Goal: Information Seeking & Learning: Find specific fact

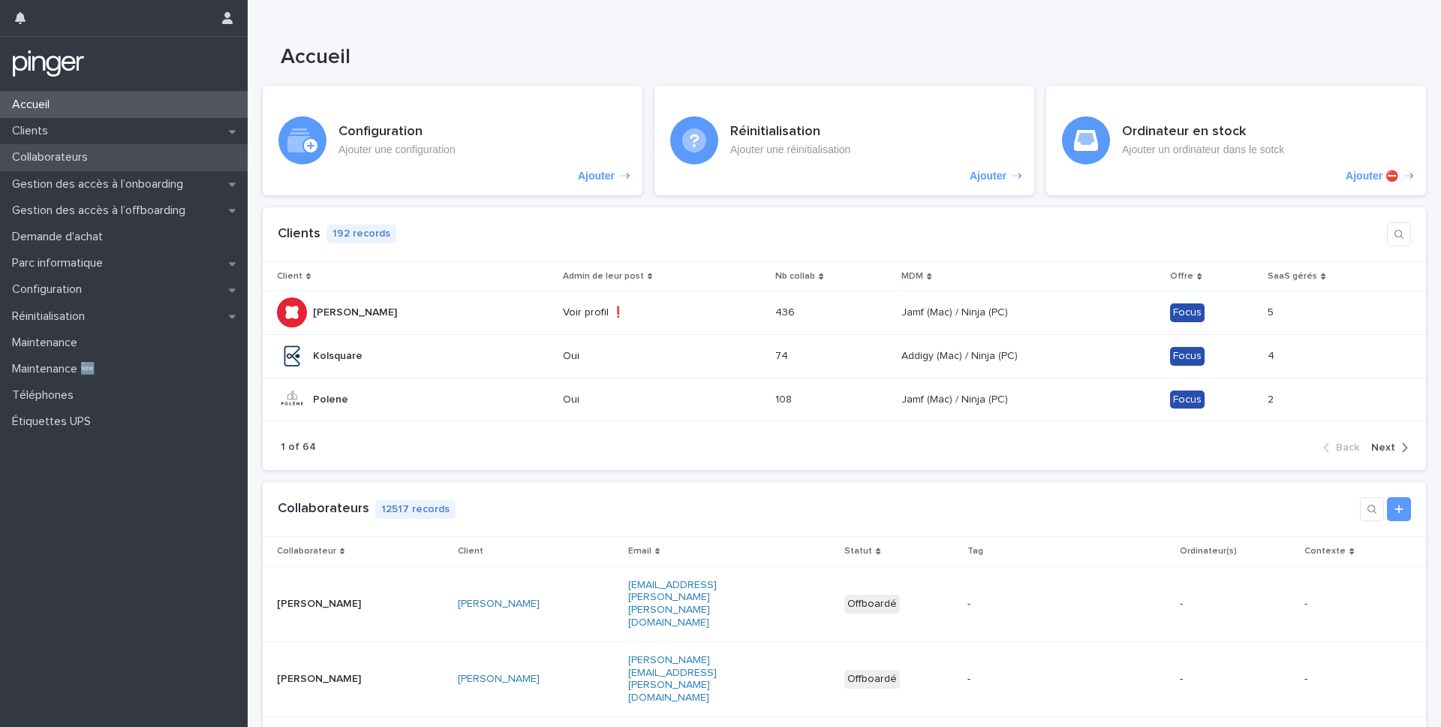
click at [40, 155] on p "Collaborateurs" at bounding box center [53, 157] width 94 height 14
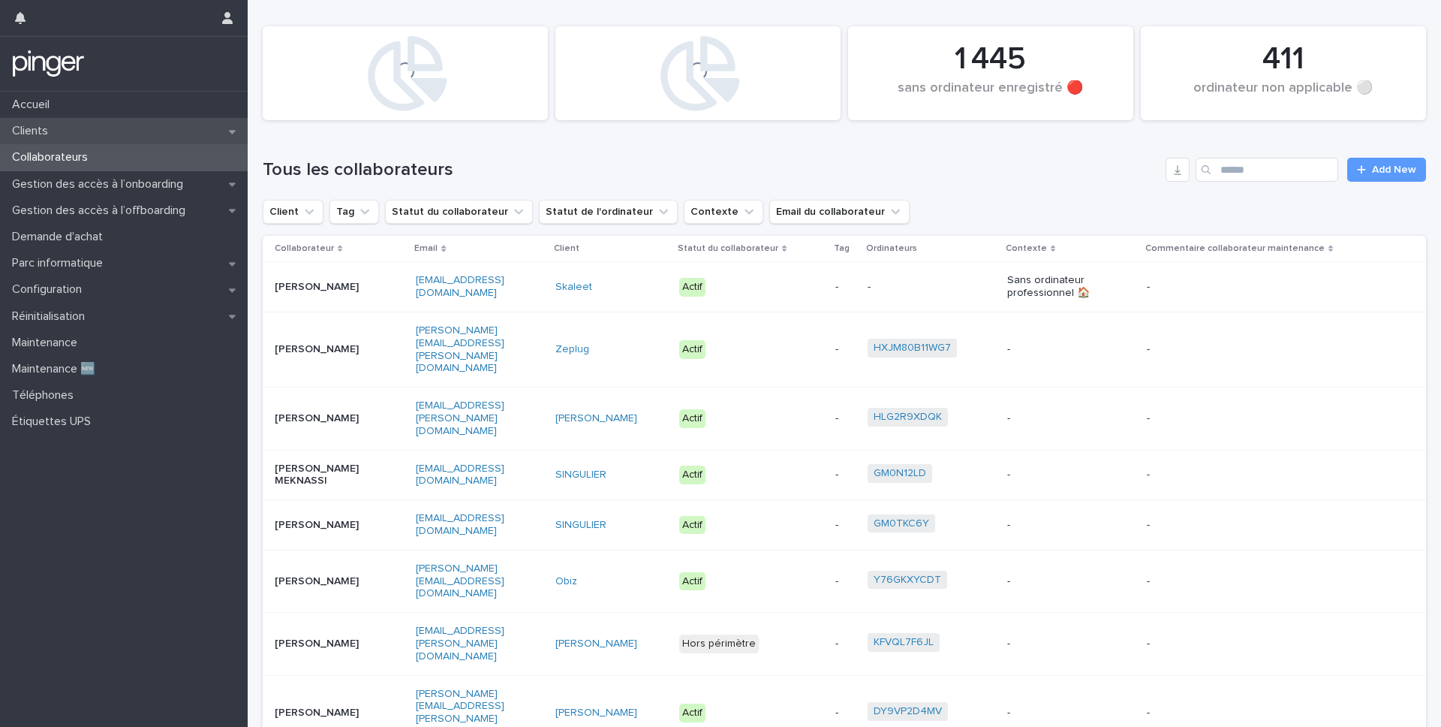
click at [122, 150] on div "Collaborateurs" at bounding box center [124, 157] width 248 height 26
click at [136, 134] on div "Clients" at bounding box center [124, 131] width 248 height 26
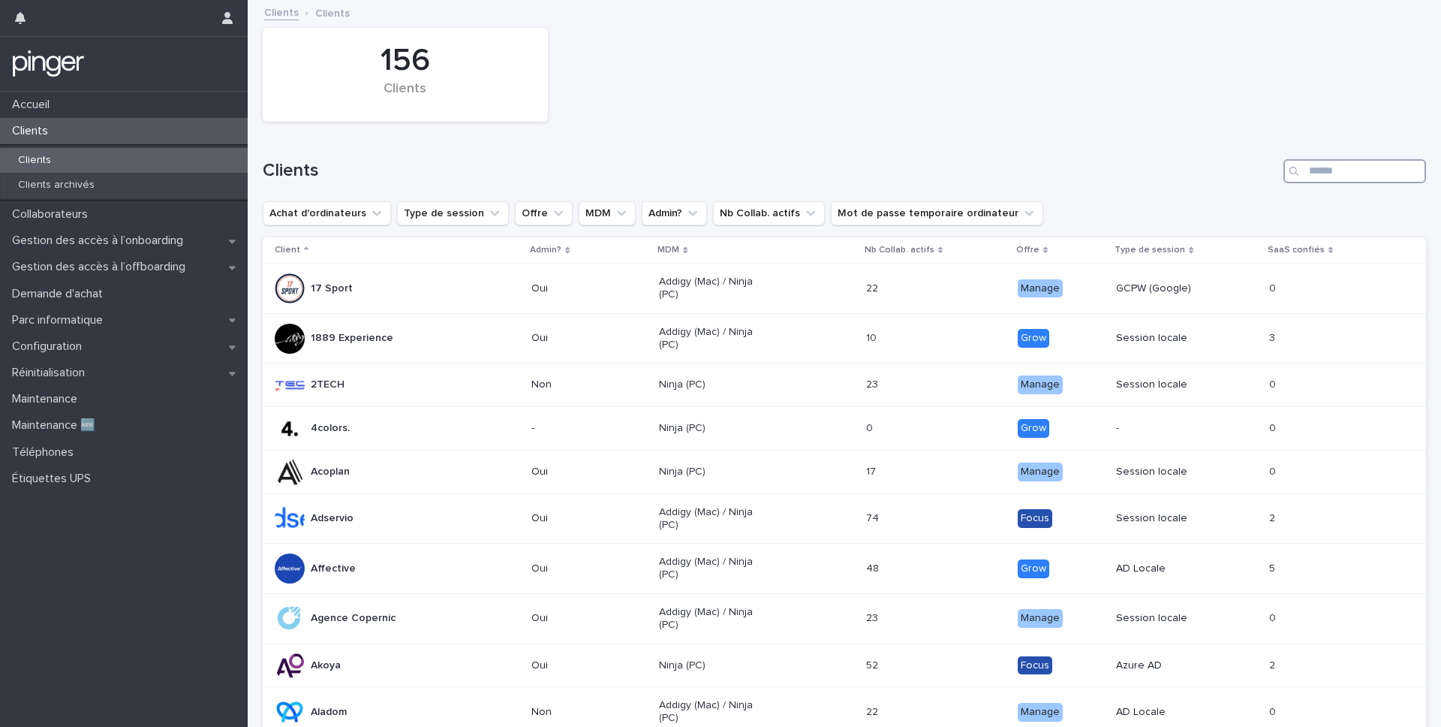
click at [1331, 169] on input "Search" at bounding box center [1355, 171] width 143 height 24
type input "******"
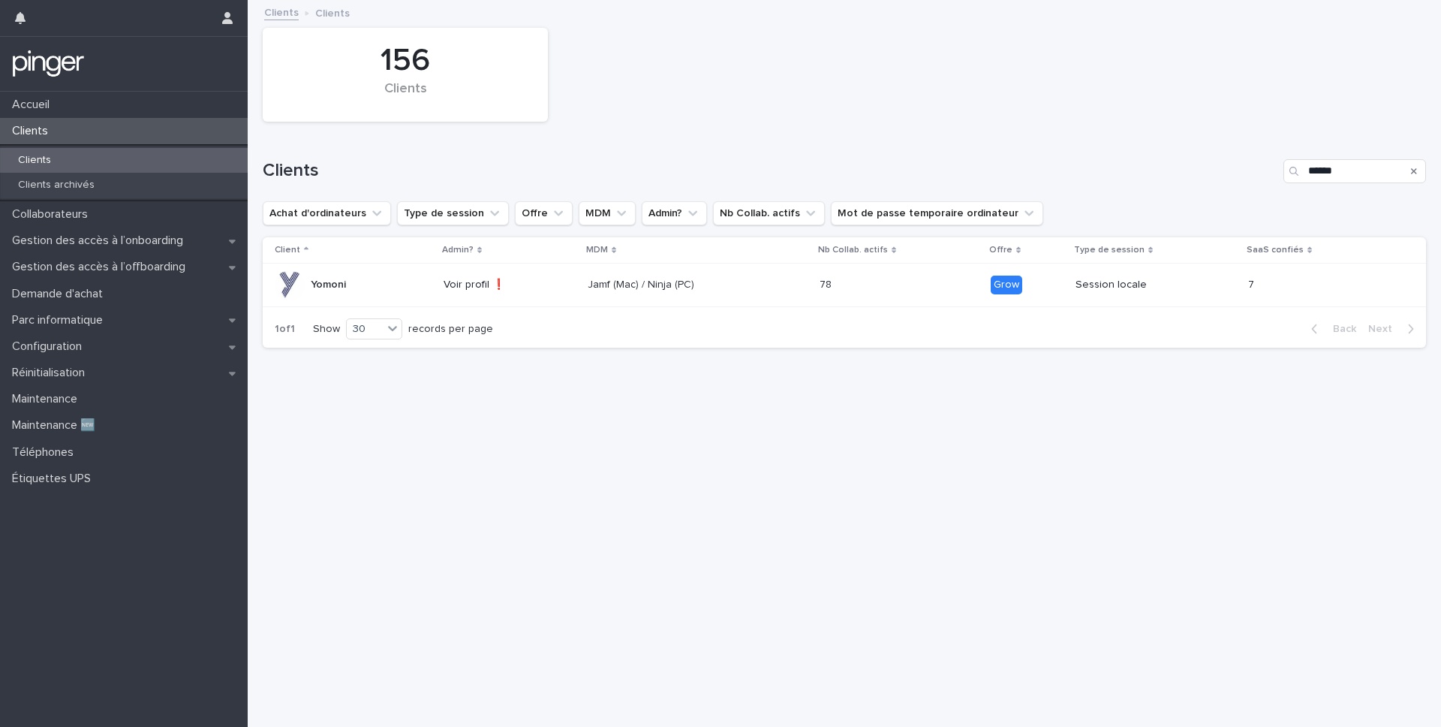
click at [677, 259] on th "MDM" at bounding box center [698, 250] width 232 height 26
click at [679, 275] on div "Jamf (Mac) / Ninja (PC)" at bounding box center [641, 283] width 107 height 16
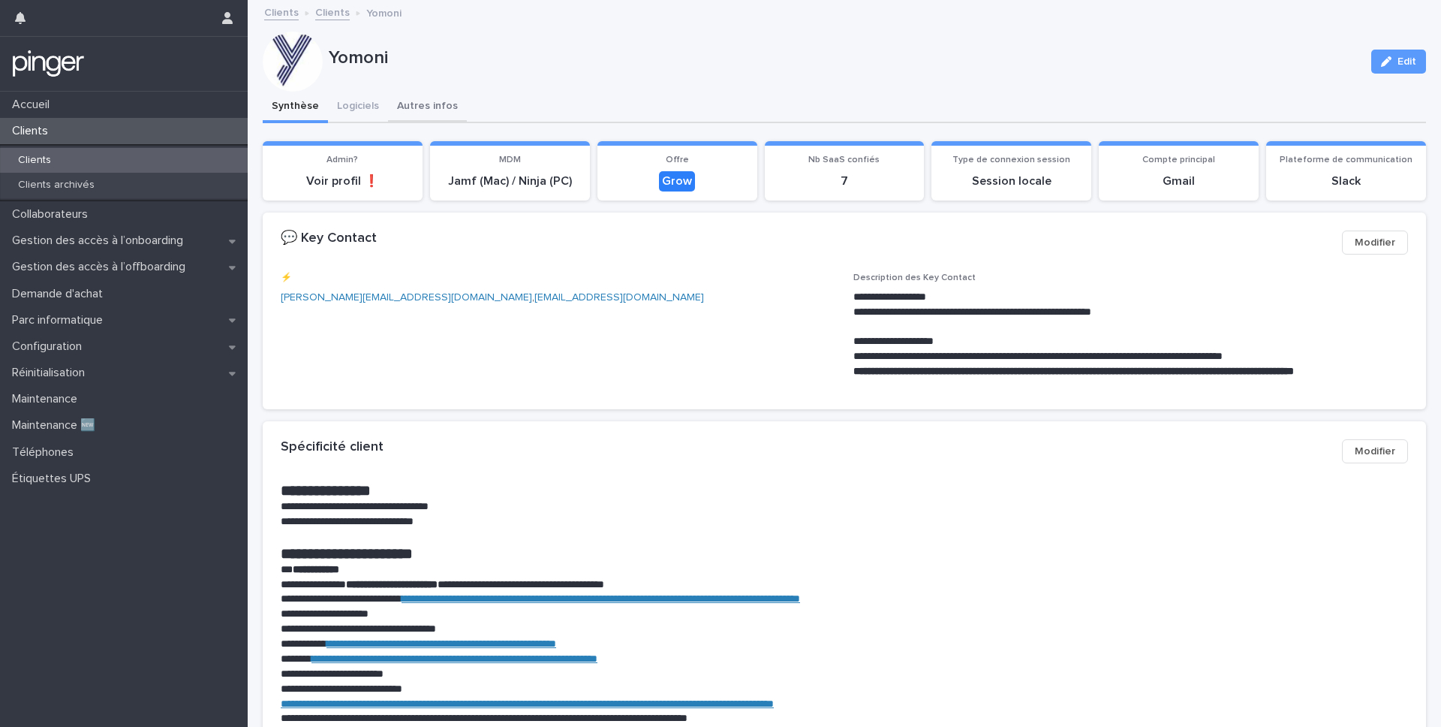
click at [392, 104] on button "Autres infos" at bounding box center [427, 108] width 79 height 32
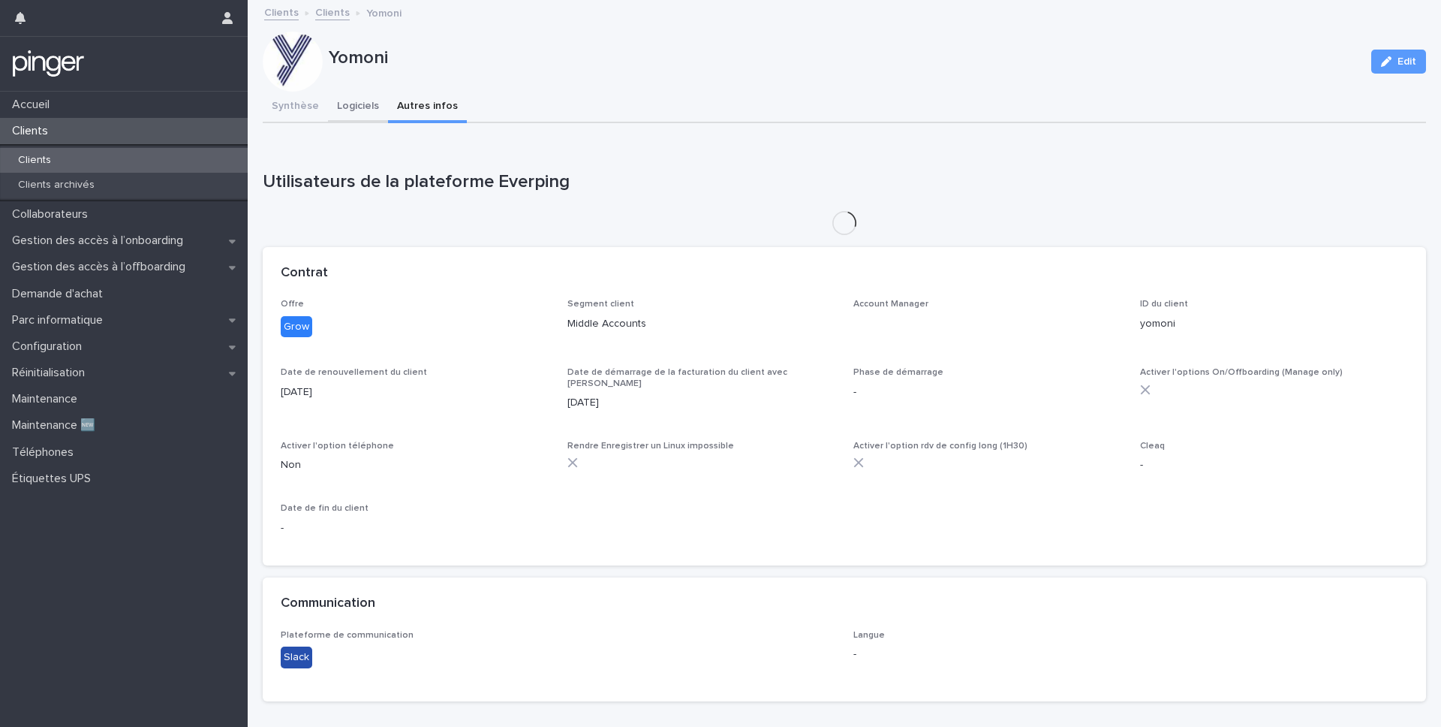
click at [363, 105] on button "Logiciels" at bounding box center [358, 108] width 60 height 32
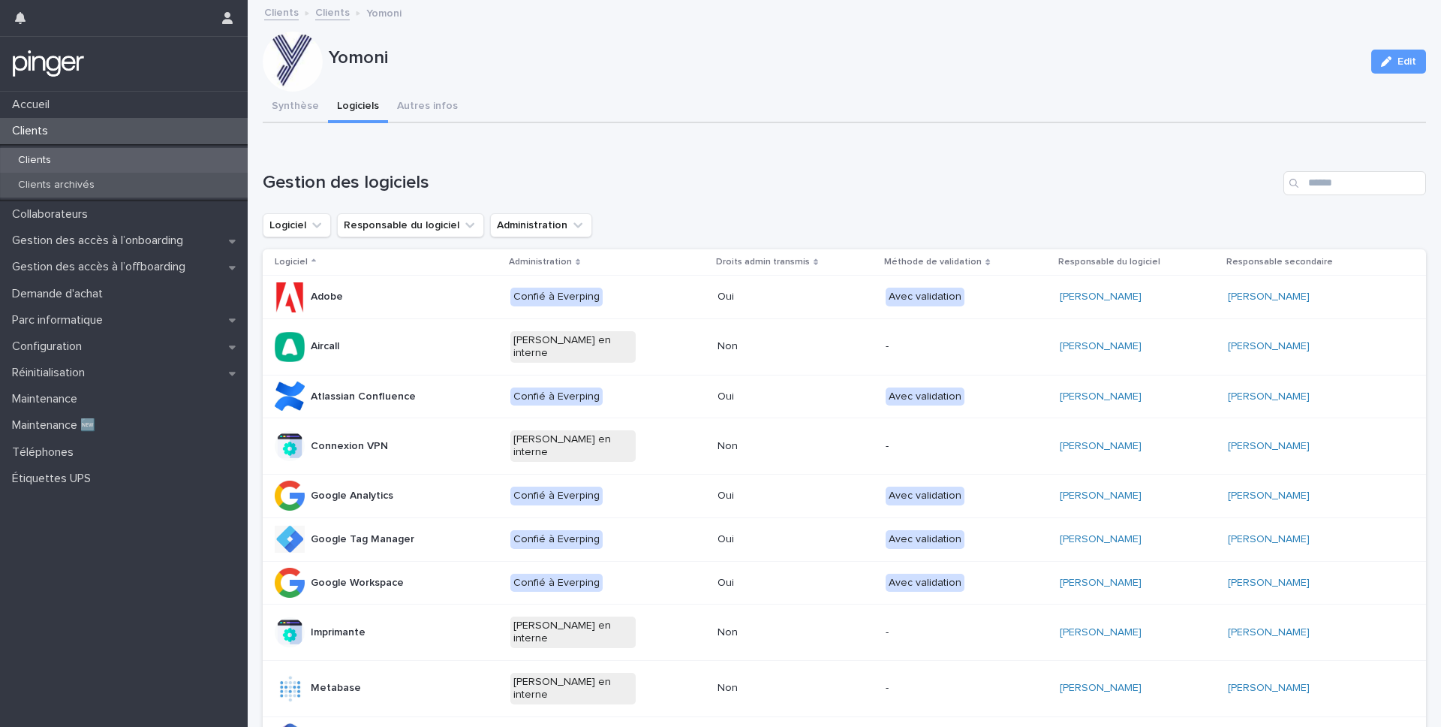
click at [125, 181] on div "Clients archivés" at bounding box center [124, 185] width 248 height 25
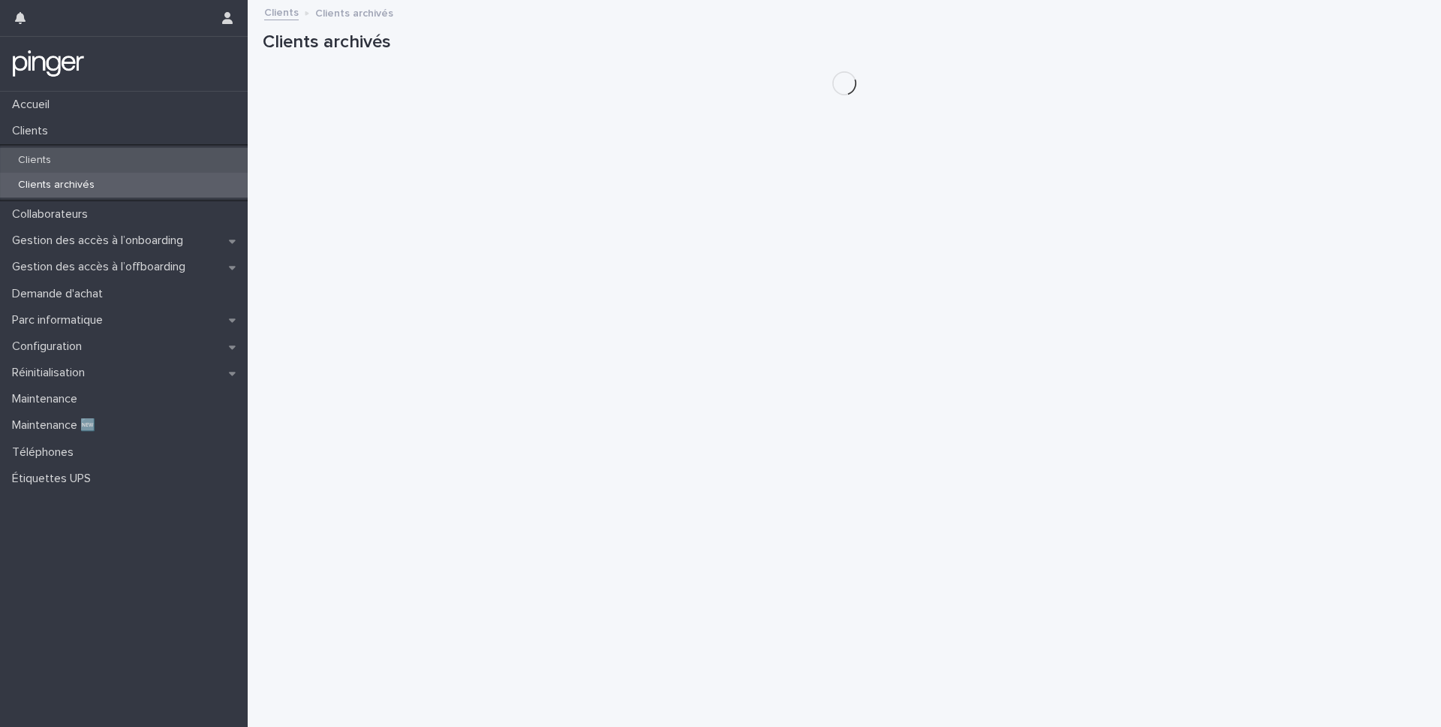
click at [131, 162] on div "Clients" at bounding box center [124, 160] width 248 height 25
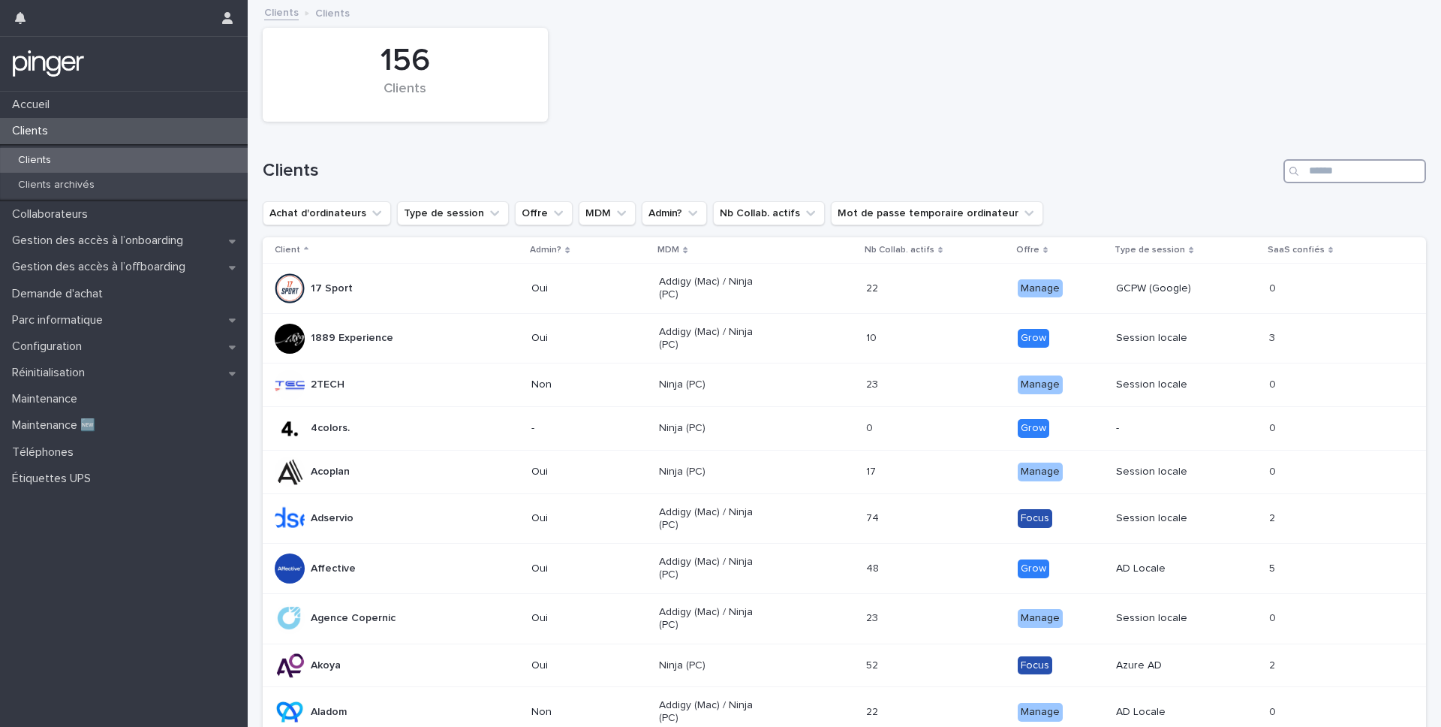
click at [1339, 167] on input "Search" at bounding box center [1355, 171] width 143 height 24
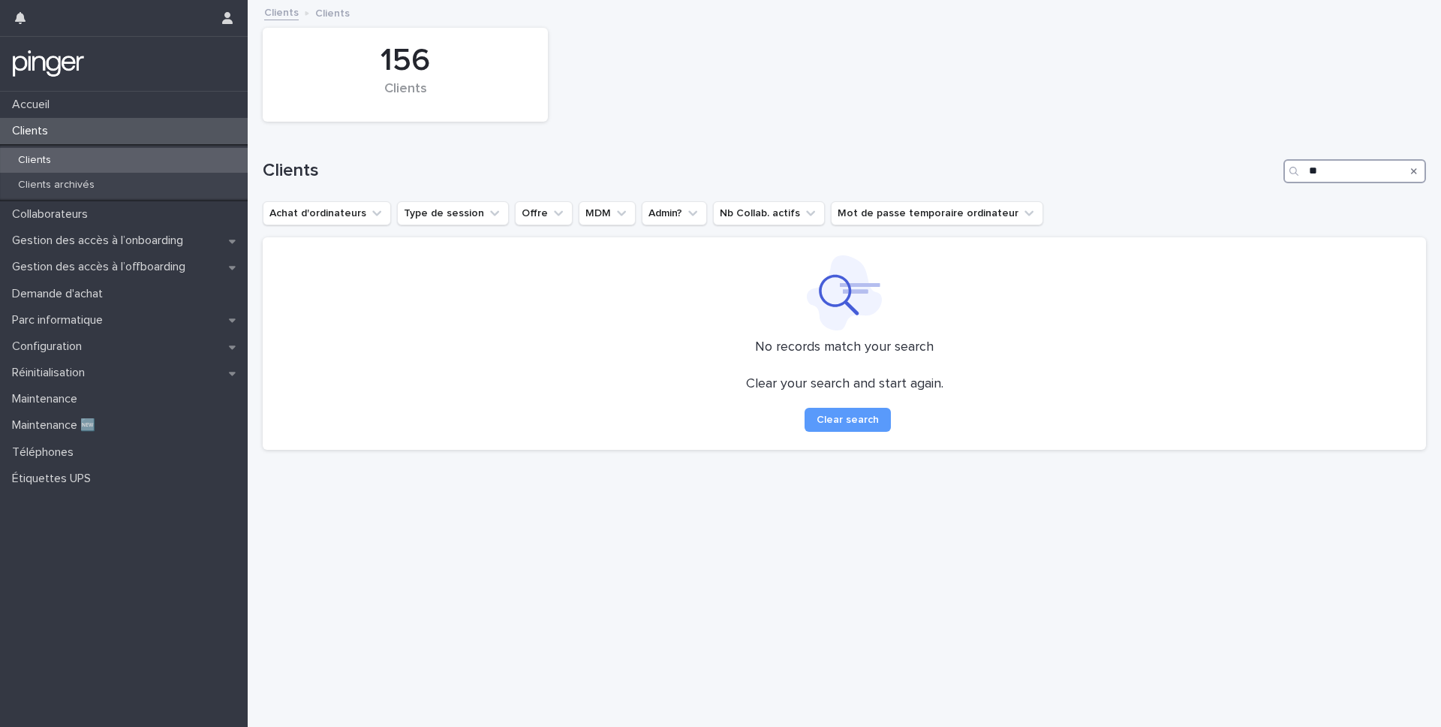
type input "*"
type input "****"
click at [140, 204] on div "Collaborateurs" at bounding box center [124, 214] width 248 height 26
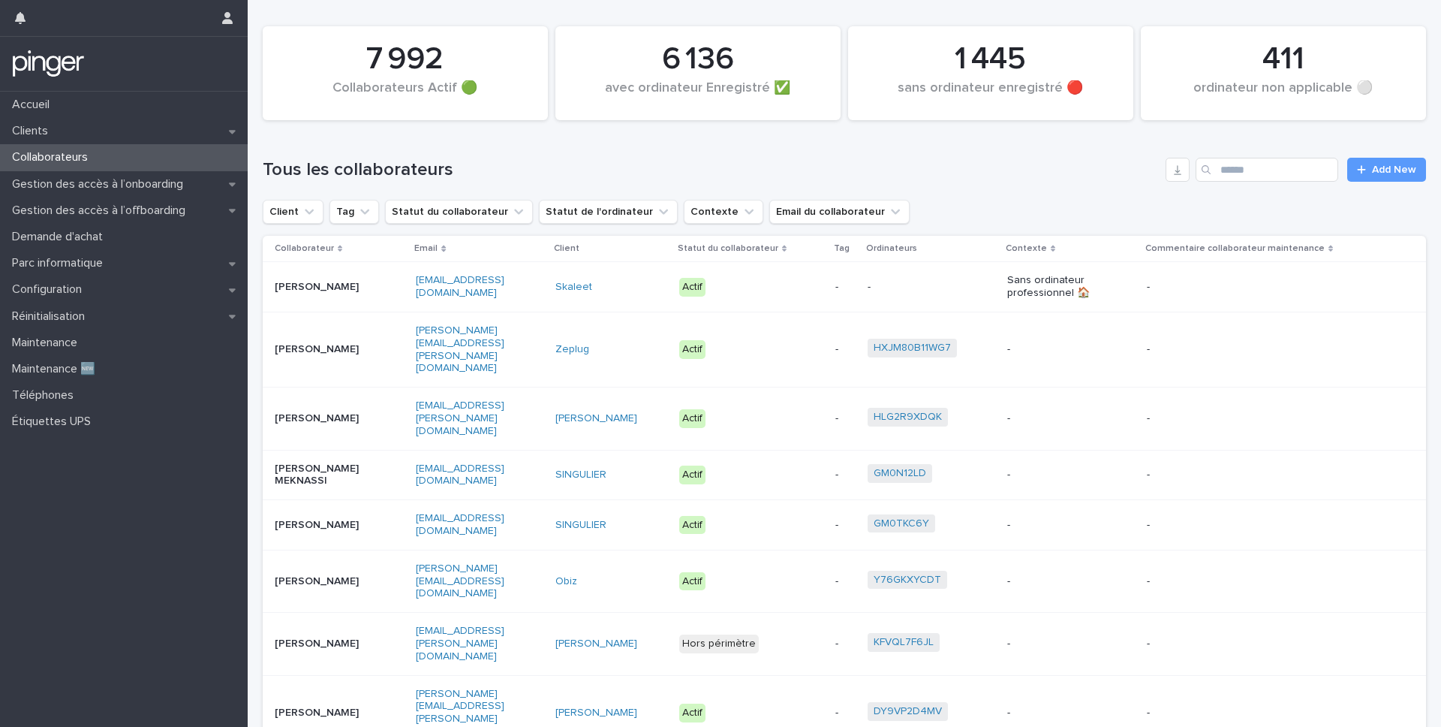
click at [1283, 183] on div "Tous les collaborateurs Add New" at bounding box center [844, 164] width 1163 height 72
click at [1274, 167] on input "Search" at bounding box center [1267, 170] width 143 height 24
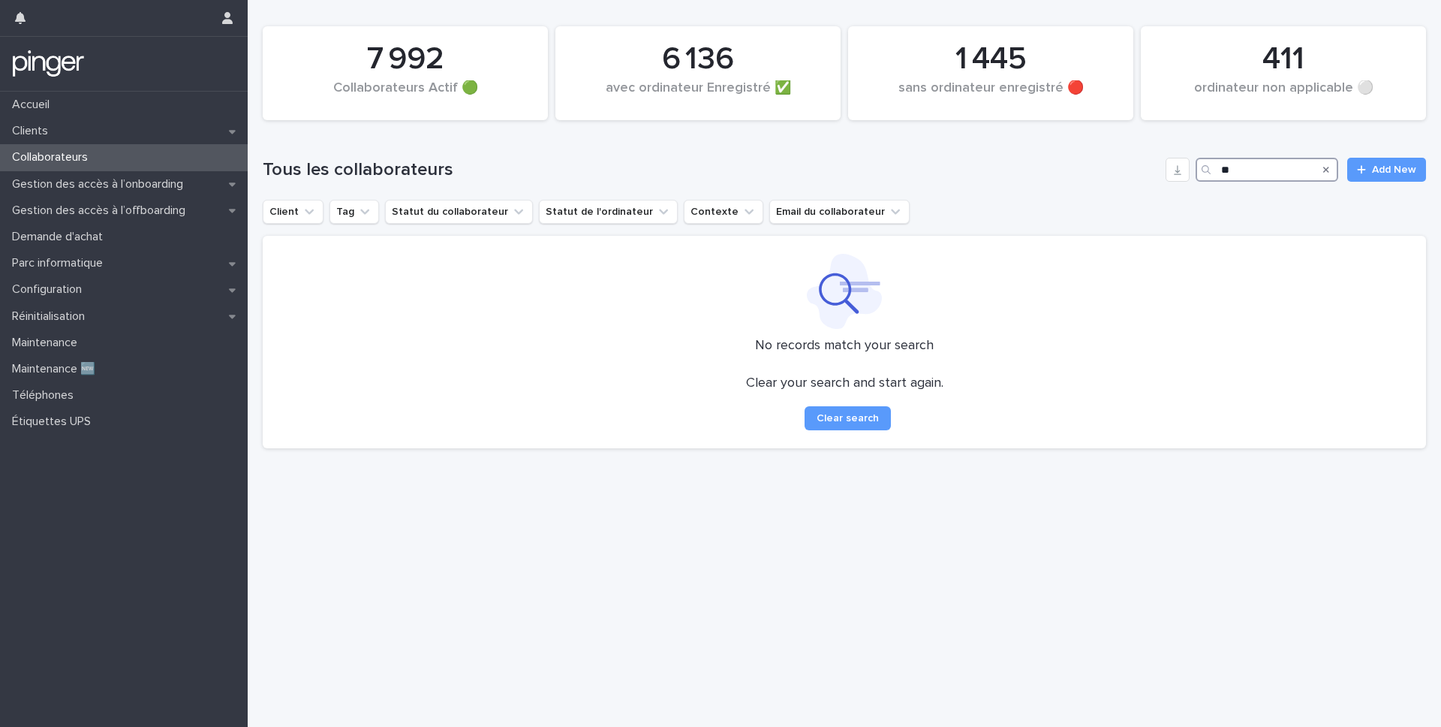
type input "*"
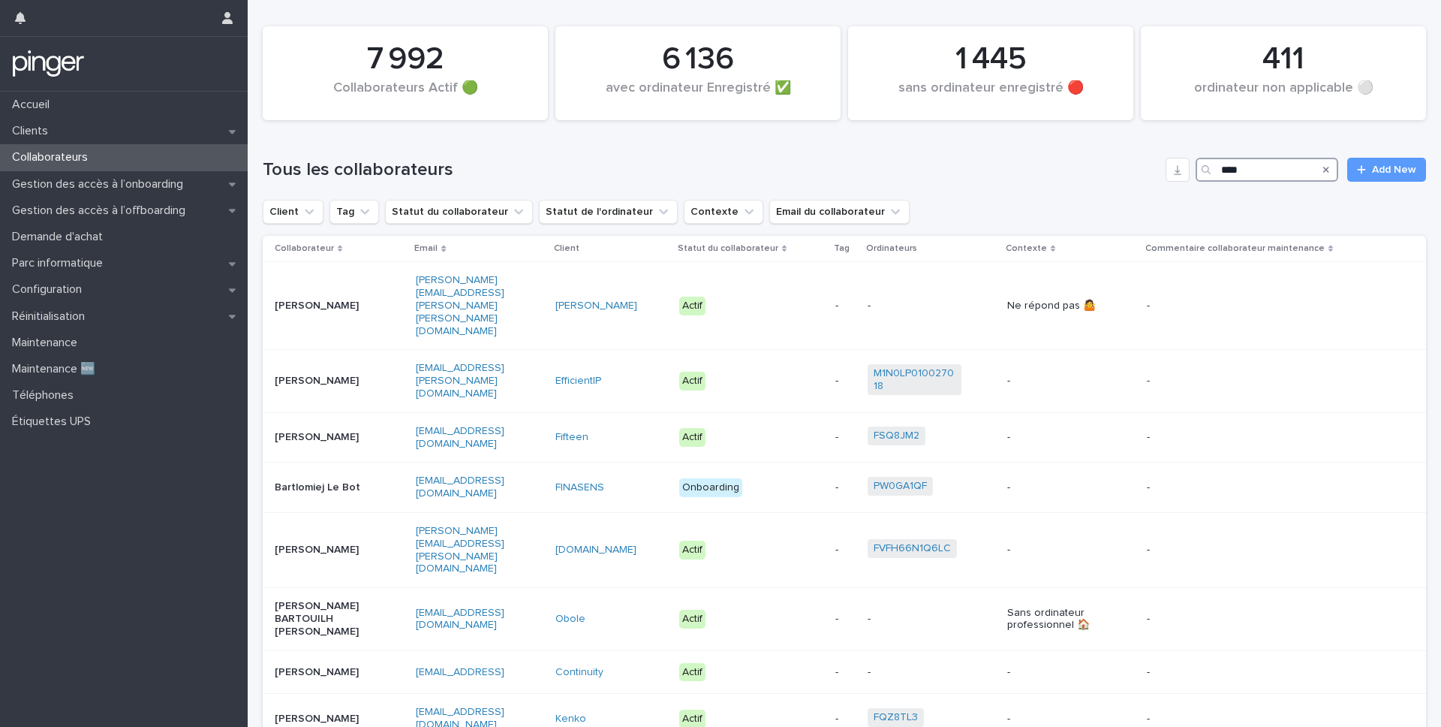
type input "****"
click at [384, 369] on div "[PERSON_NAME]" at bounding box center [339, 381] width 129 height 25
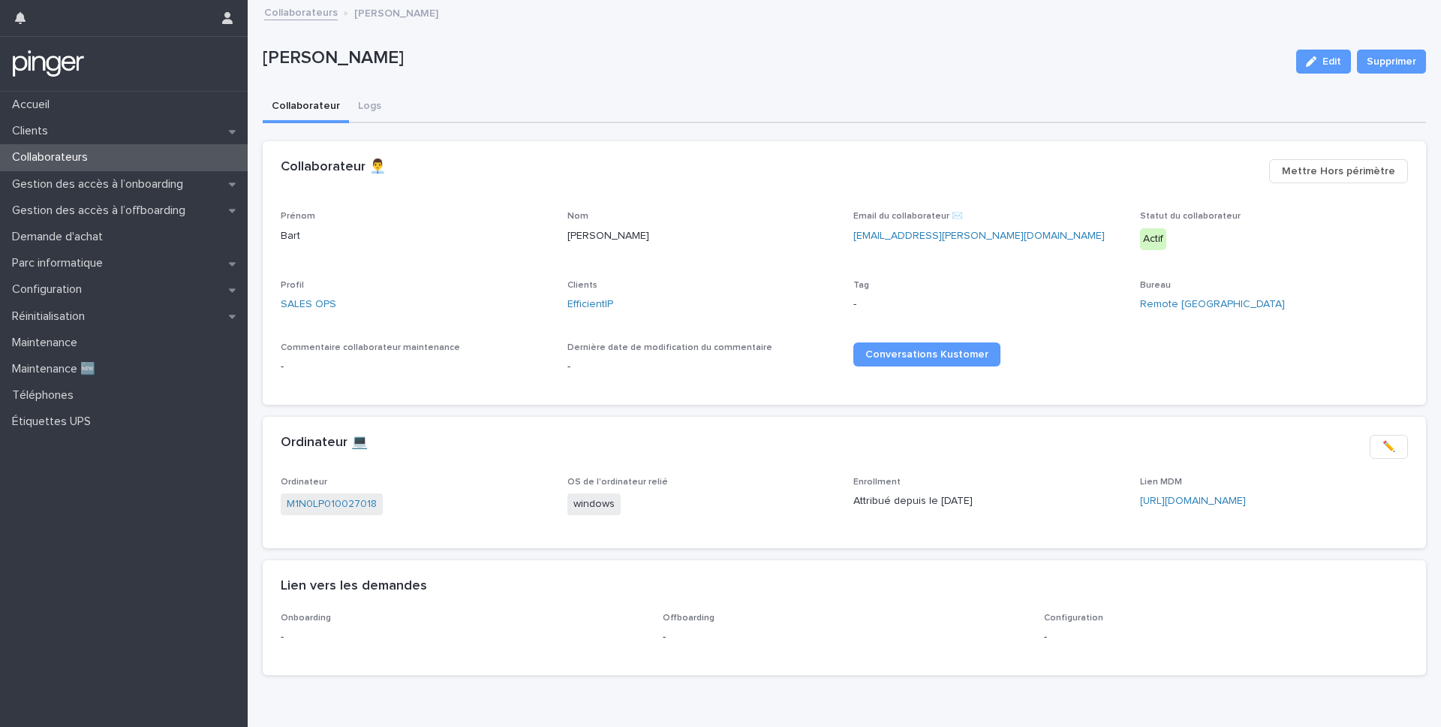
scroll to position [13, 0]
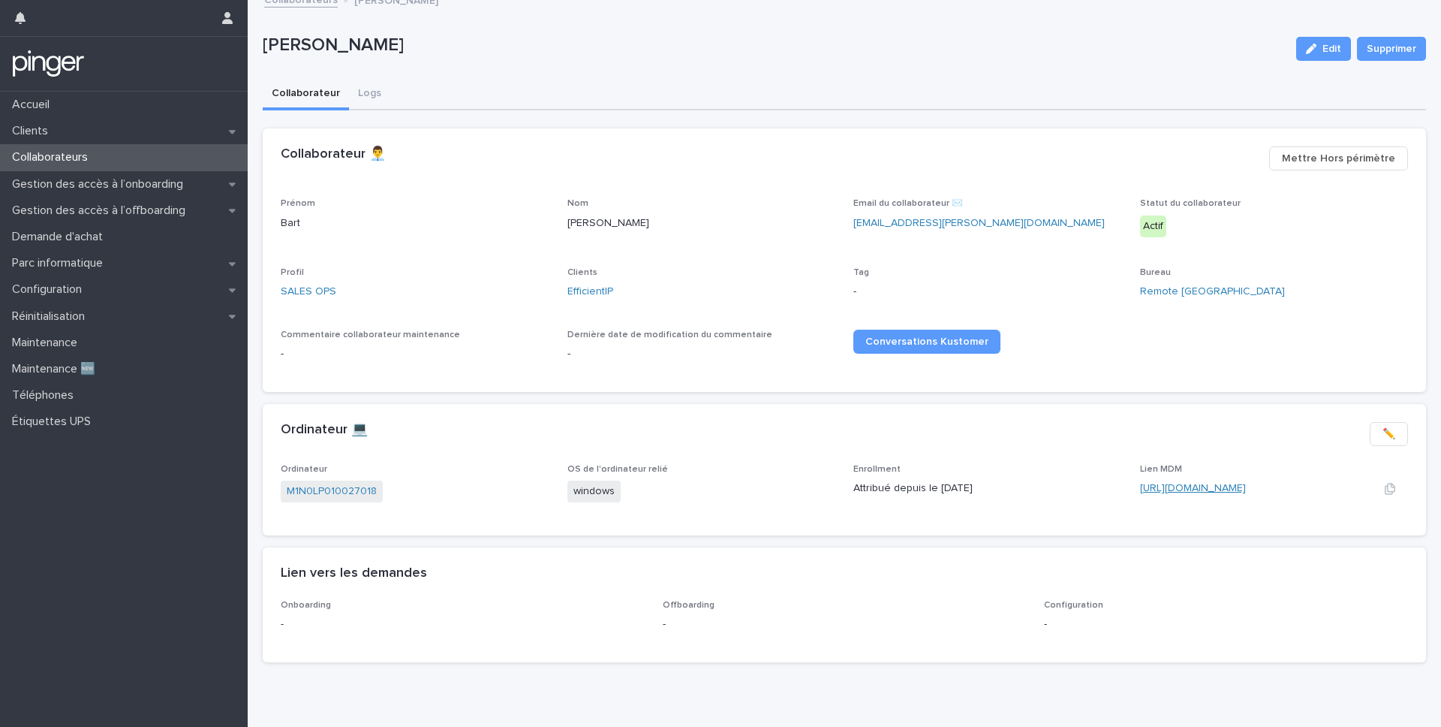
click at [1182, 491] on link "[URL][DOMAIN_NAME]" at bounding box center [1193, 488] width 106 height 11
click at [151, 161] on div "Collaborateurs" at bounding box center [124, 157] width 248 height 26
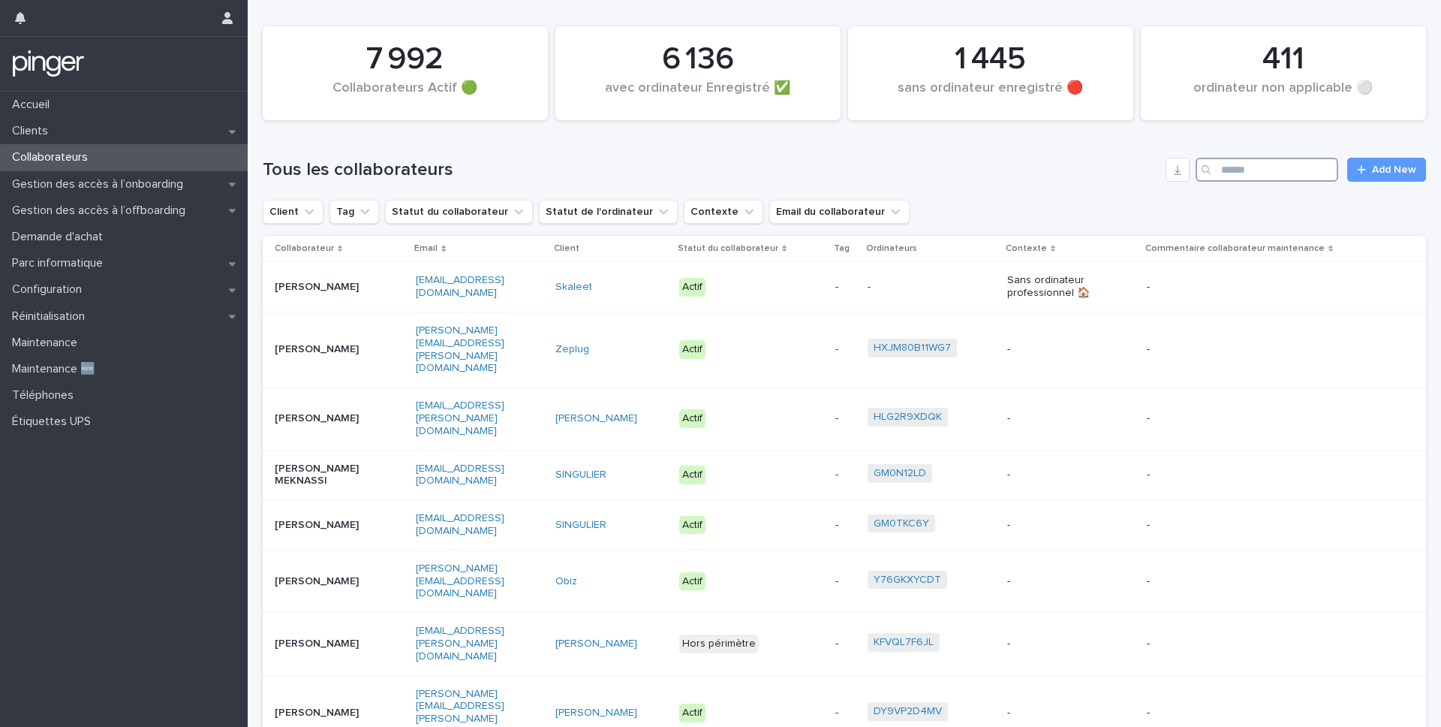
click at [1304, 167] on input "Search" at bounding box center [1267, 170] width 143 height 24
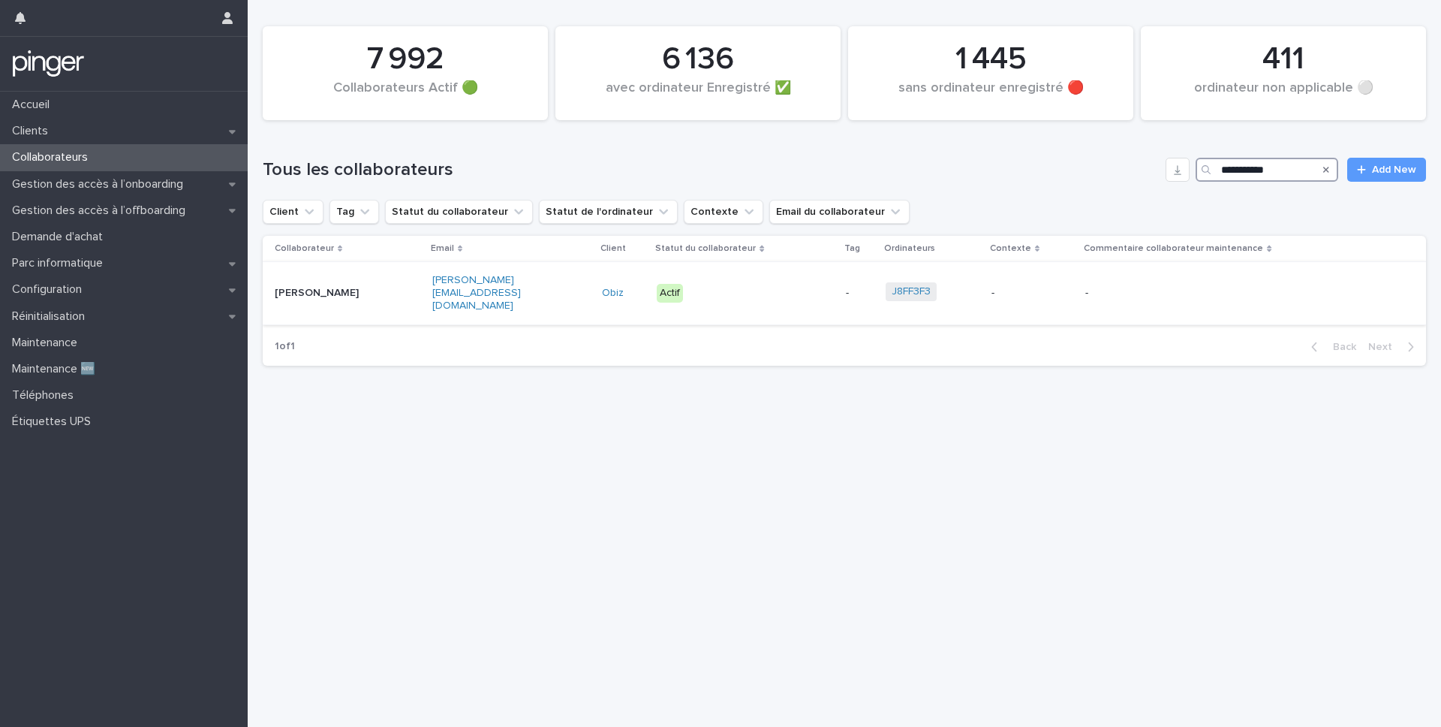
type input "**********"
click at [300, 288] on p "[PERSON_NAME]" at bounding box center [322, 293] width 94 height 13
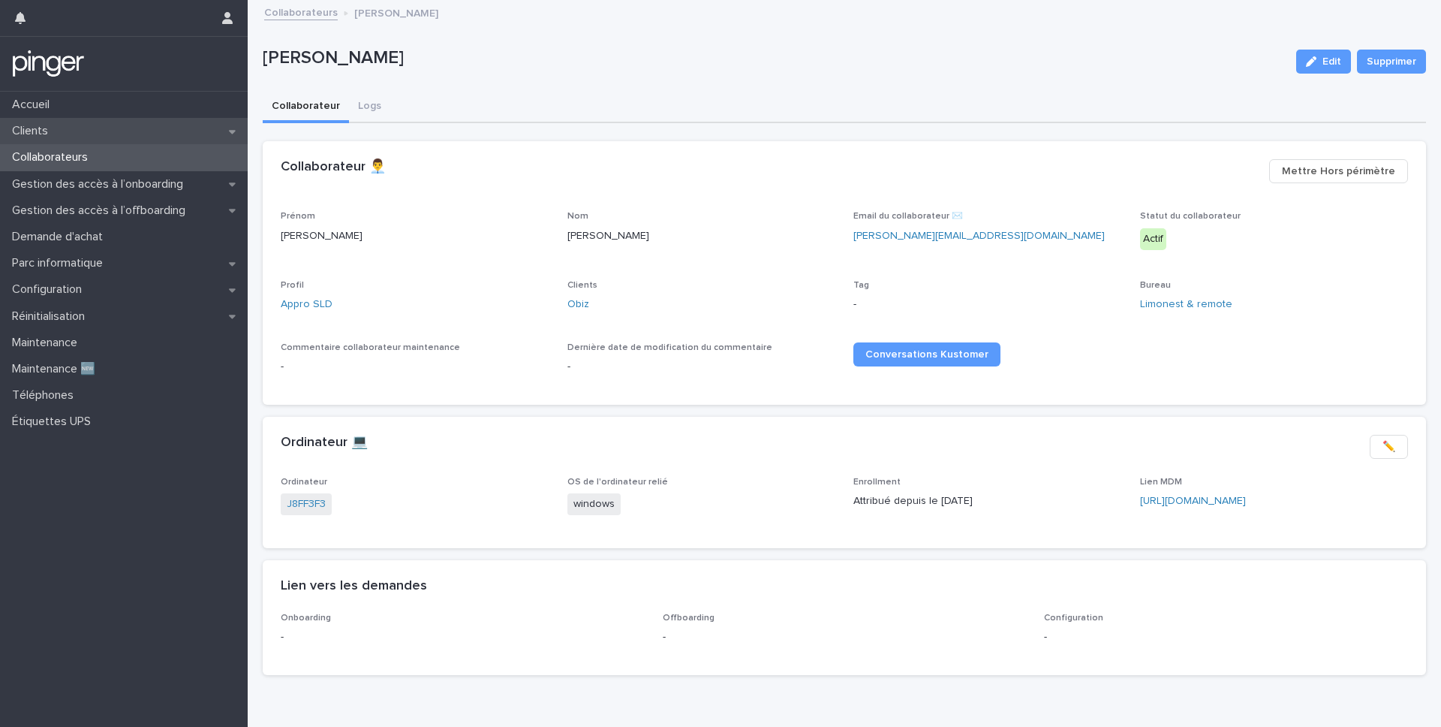
click at [163, 131] on div "Clients" at bounding box center [124, 131] width 248 height 26
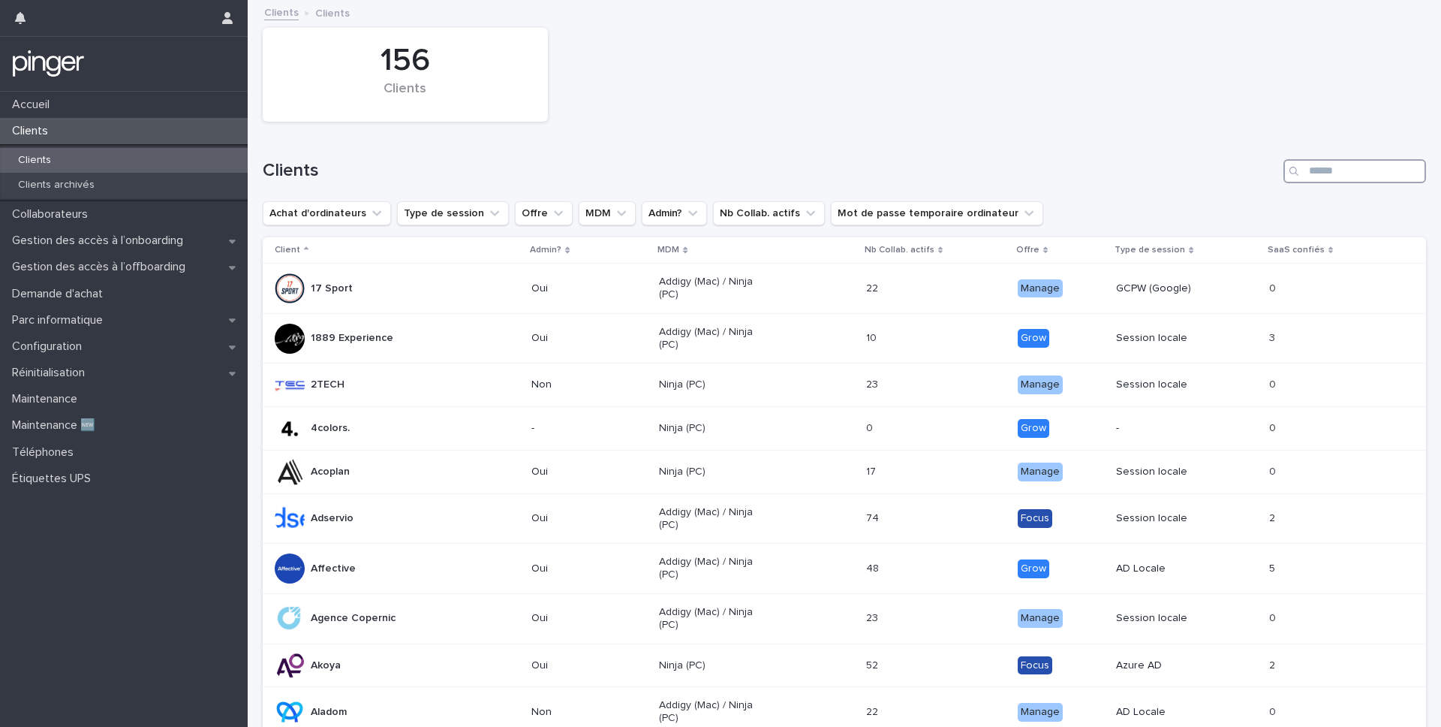
click at [1361, 173] on input "Search" at bounding box center [1355, 171] width 143 height 24
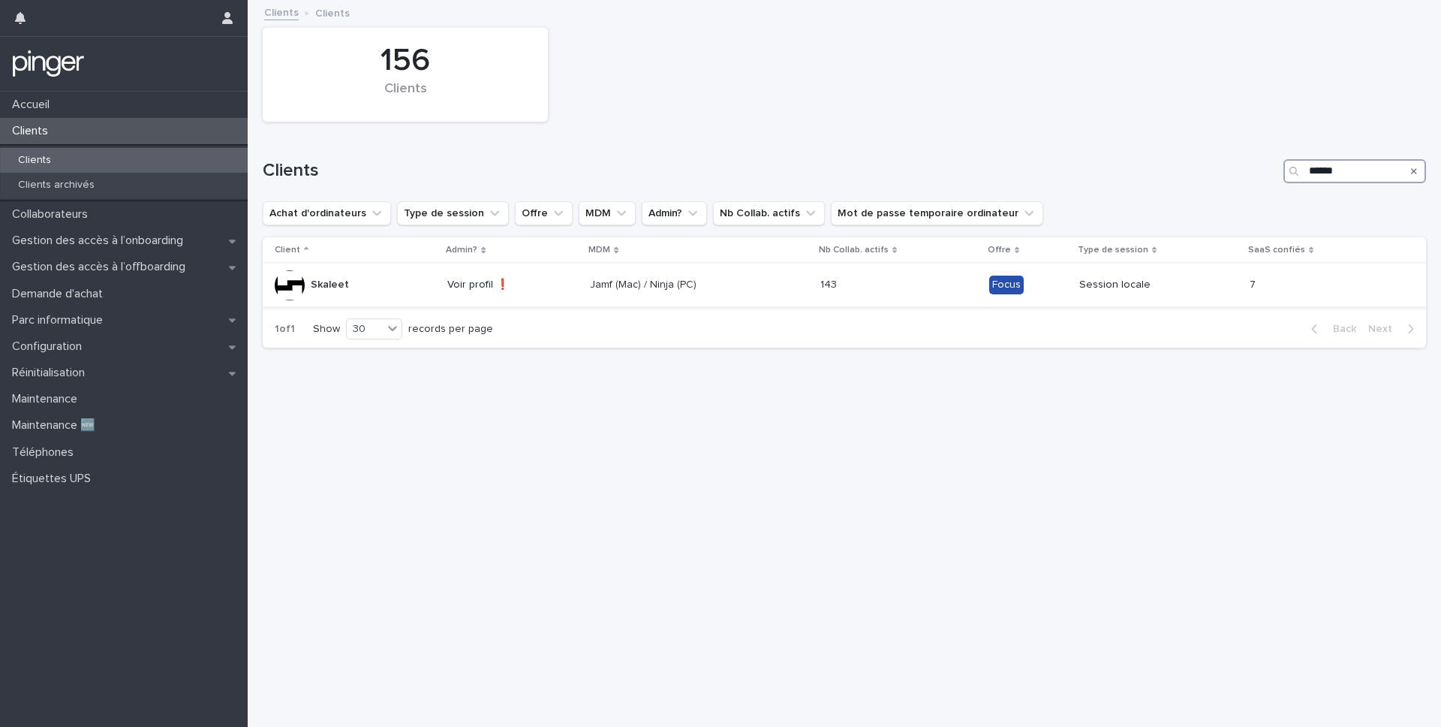
type input "******"
click at [407, 272] on div "Skaleet" at bounding box center [355, 285] width 161 height 30
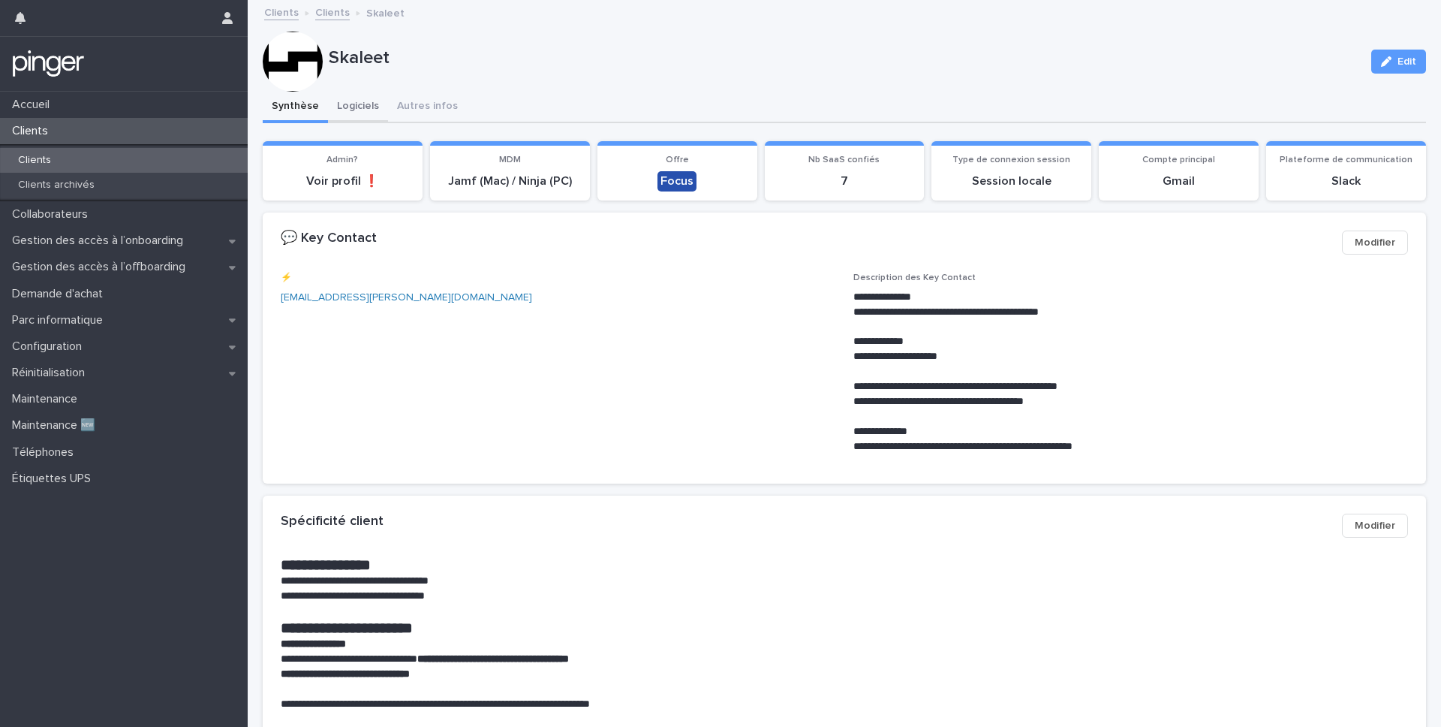
click at [355, 113] on button "Logiciels" at bounding box center [358, 108] width 60 height 32
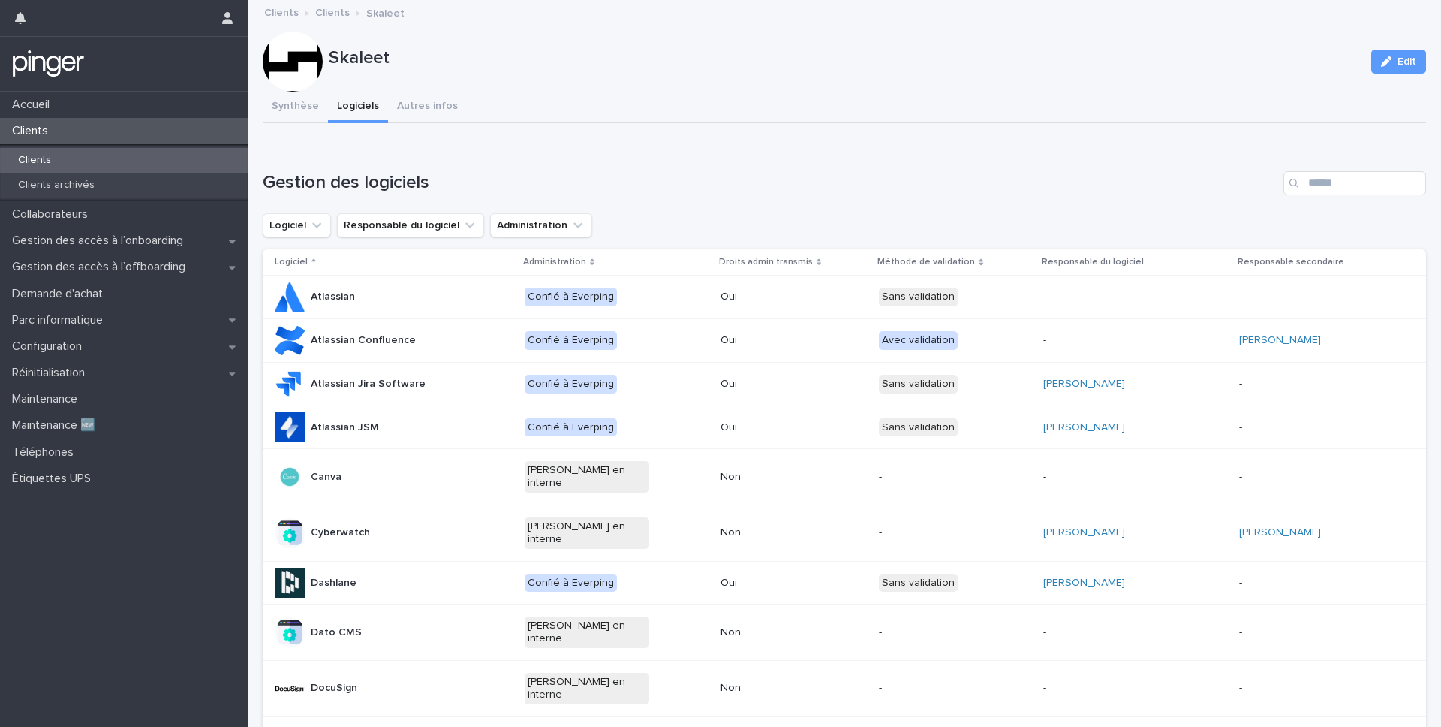
click at [389, 567] on div "Dashlane" at bounding box center [394, 582] width 238 height 30
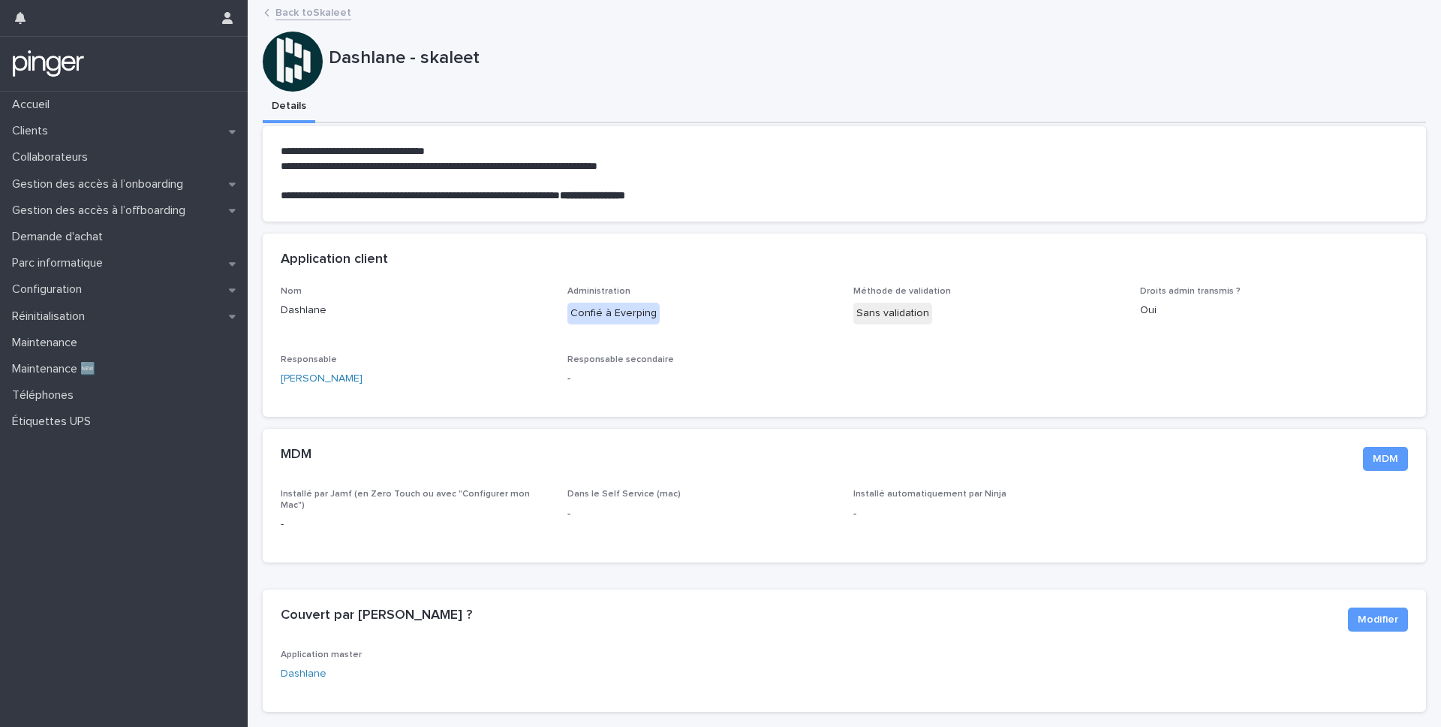
click at [290, 0] on div "Back to Skaleet" at bounding box center [845, 1] width 1194 height 2
click at [290, 5] on link "Back to Skaleet" at bounding box center [313, 11] width 76 height 17
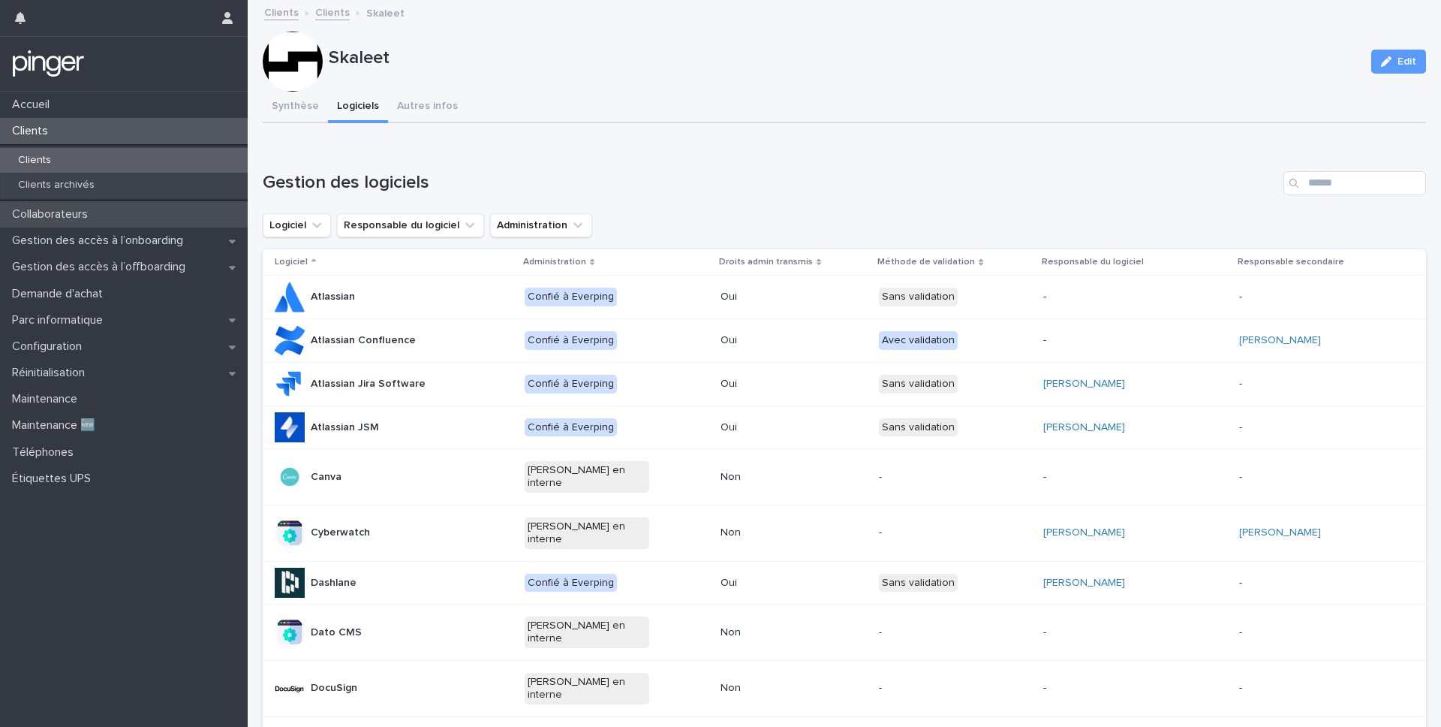
click at [117, 206] on div "Collaborateurs" at bounding box center [124, 214] width 248 height 26
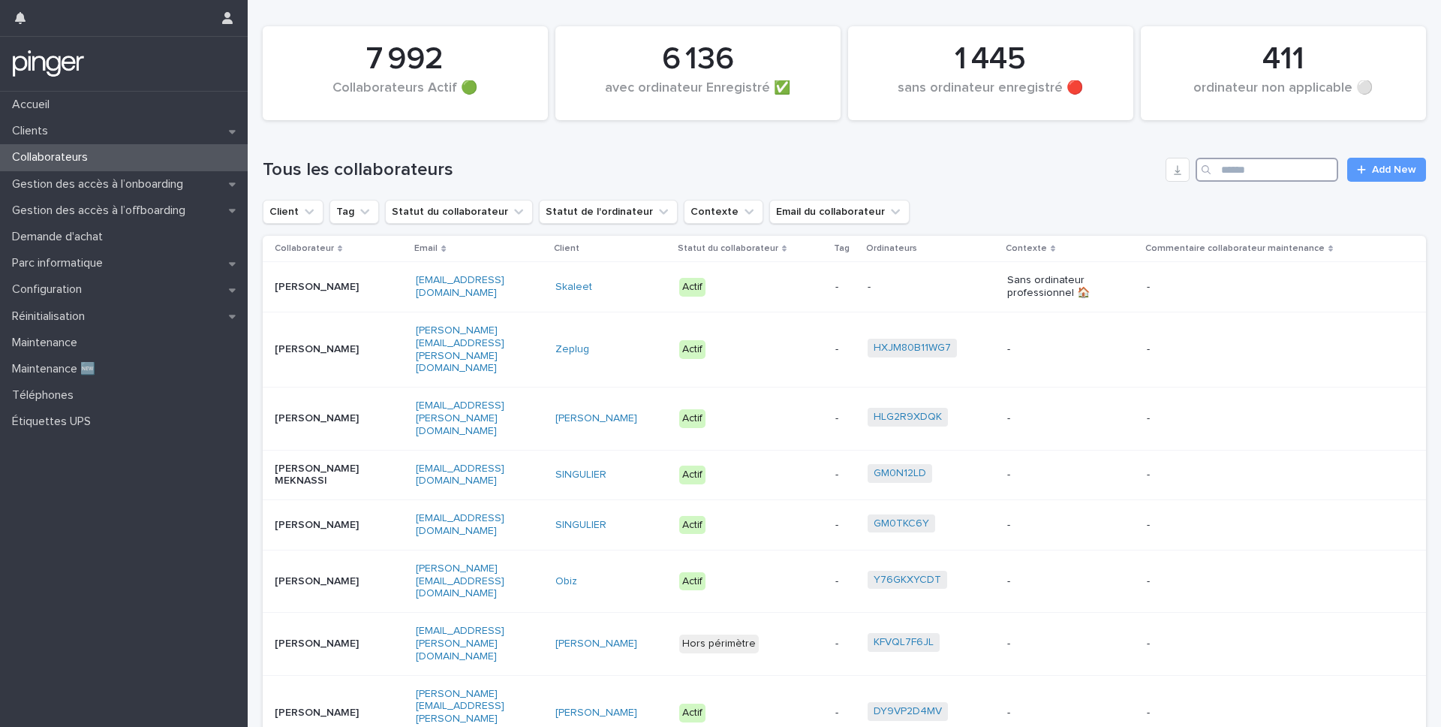
click at [1291, 170] on input "Search" at bounding box center [1267, 170] width 143 height 24
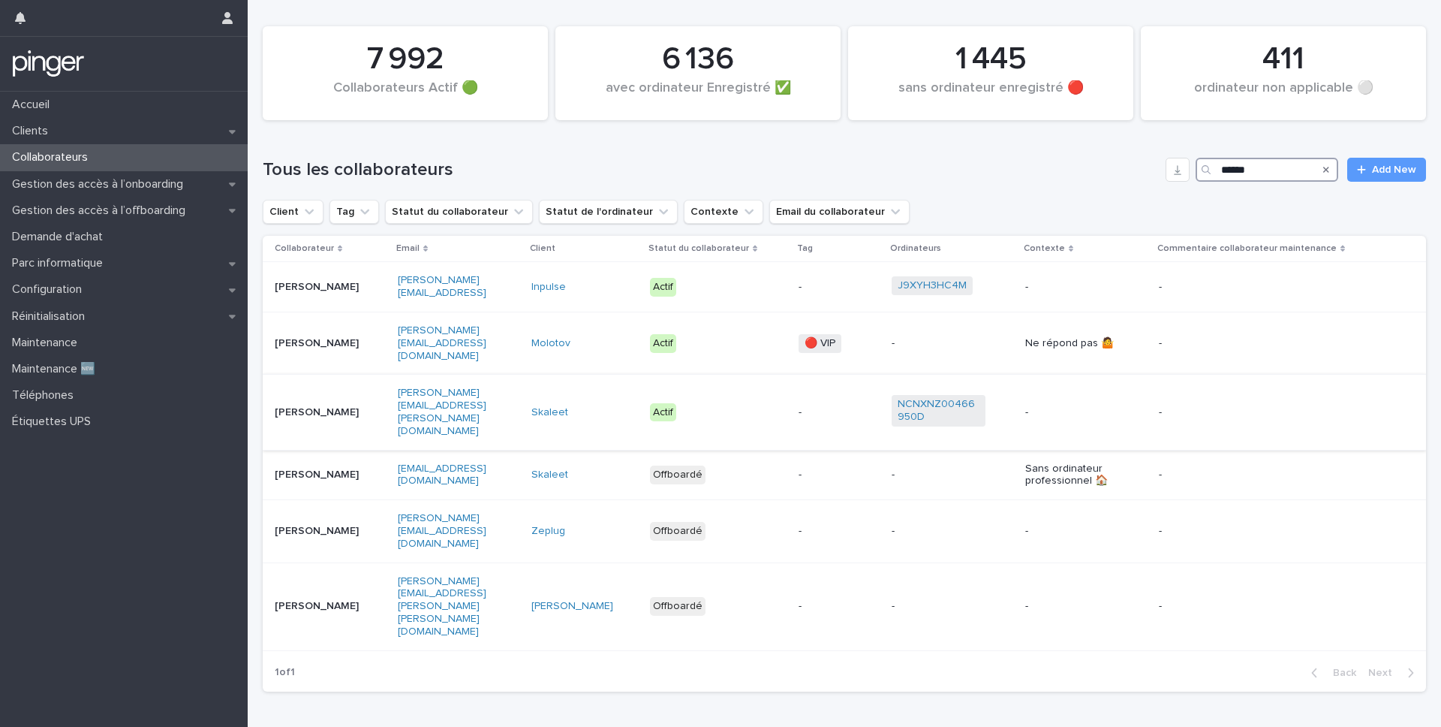
type input "******"
click at [344, 406] on p "[PERSON_NAME]" at bounding box center [322, 412] width 94 height 13
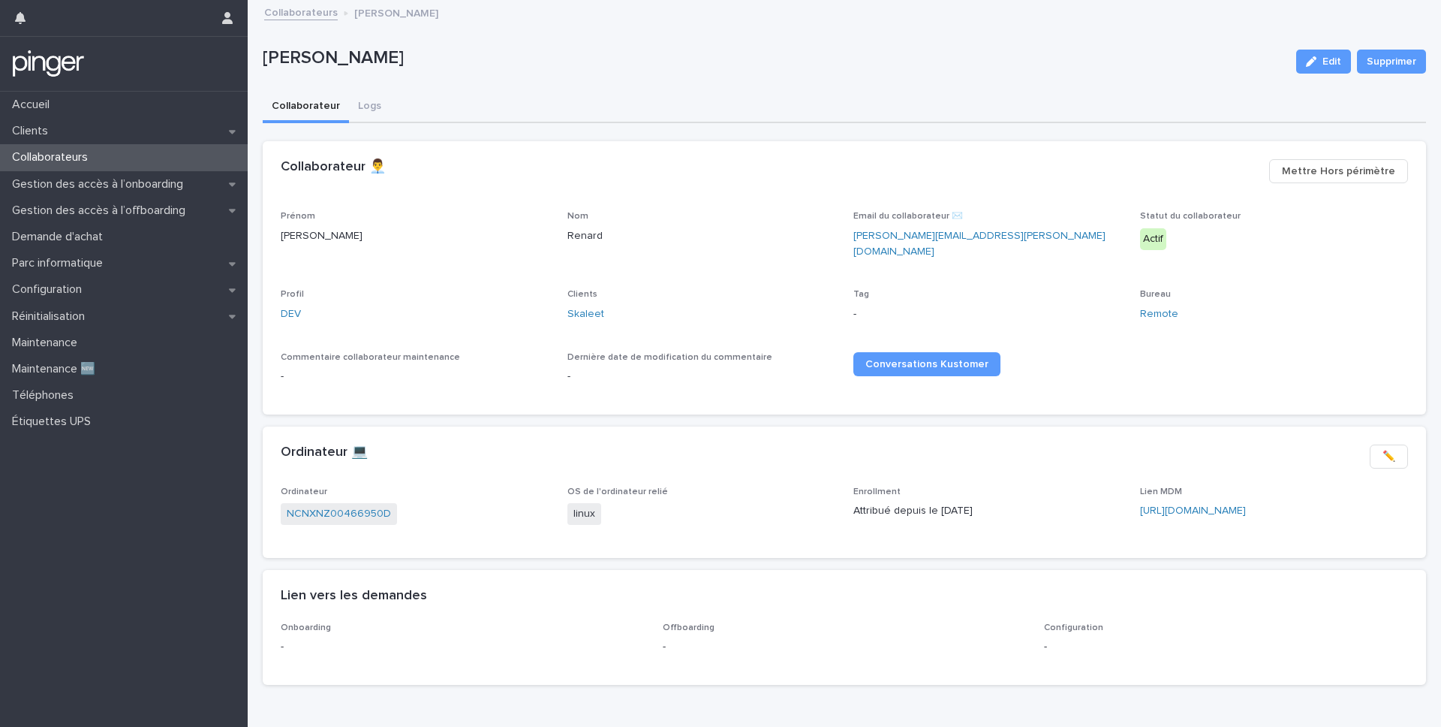
click at [120, 149] on div "Collaborateurs" at bounding box center [124, 157] width 248 height 26
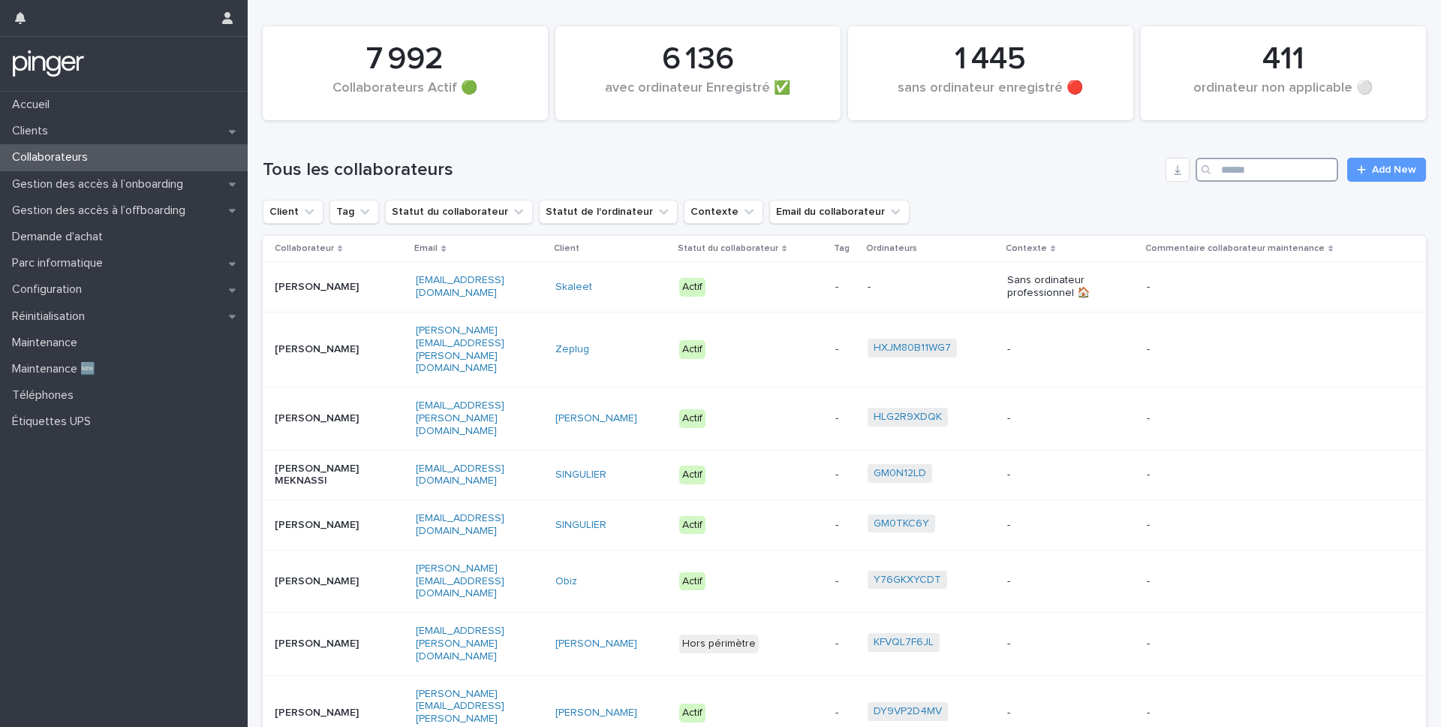
click at [1270, 164] on input "Search" at bounding box center [1267, 170] width 143 height 24
type input "**"
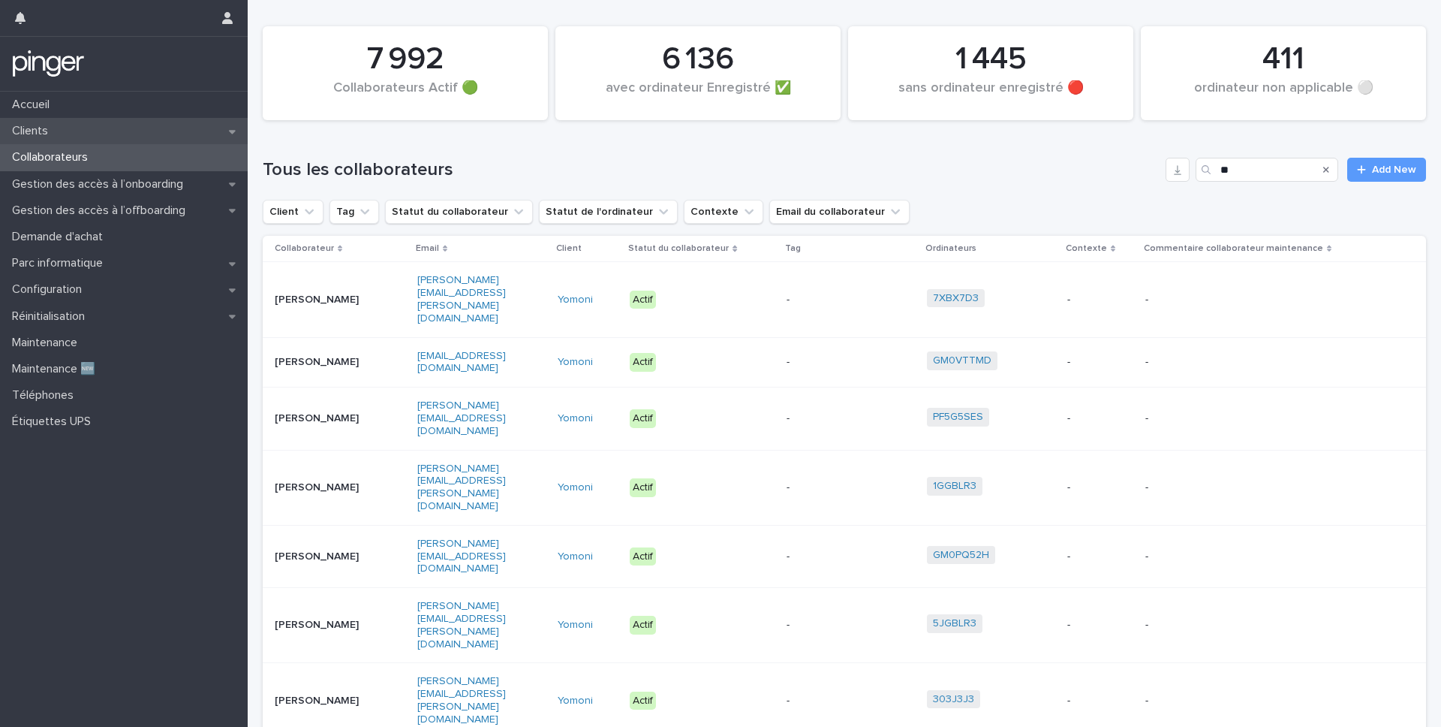
click at [20, 127] on p "Clients" at bounding box center [33, 131] width 54 height 14
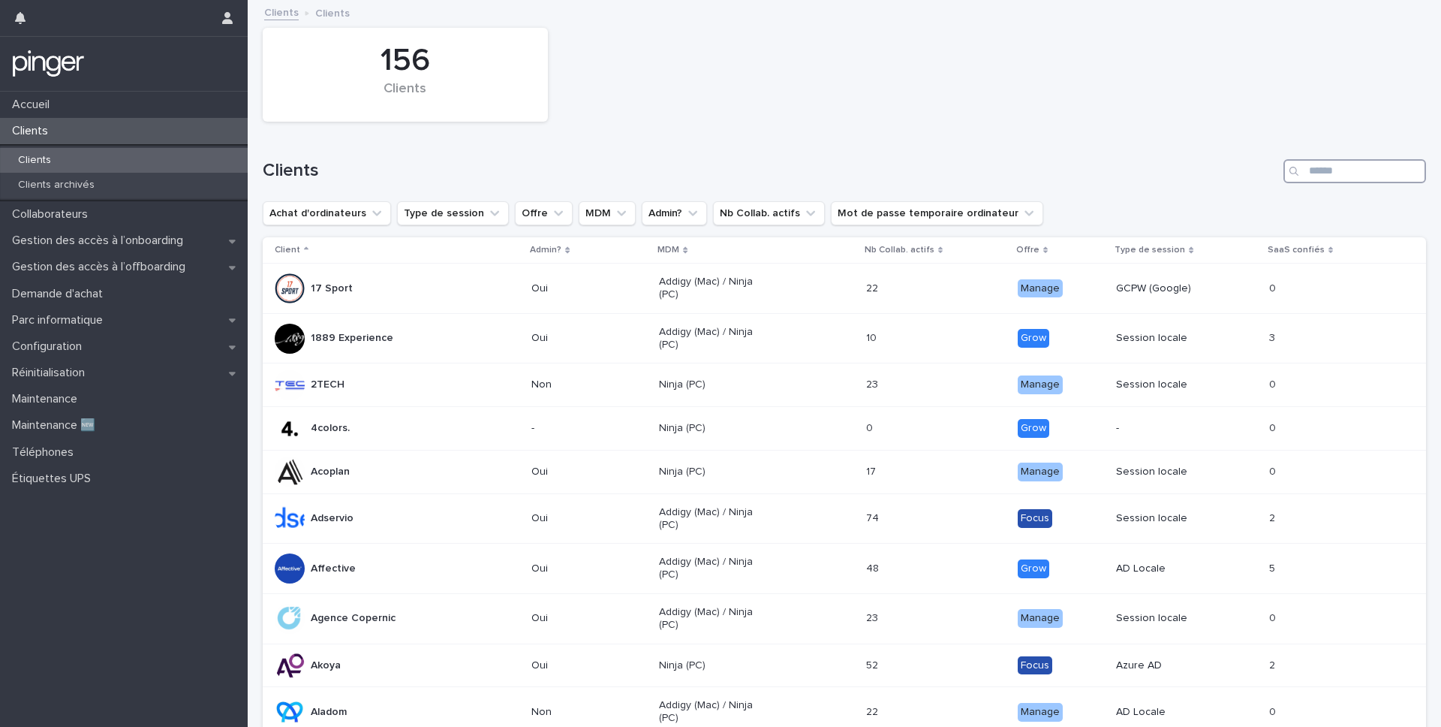
click at [1319, 173] on input "Search" at bounding box center [1355, 171] width 143 height 24
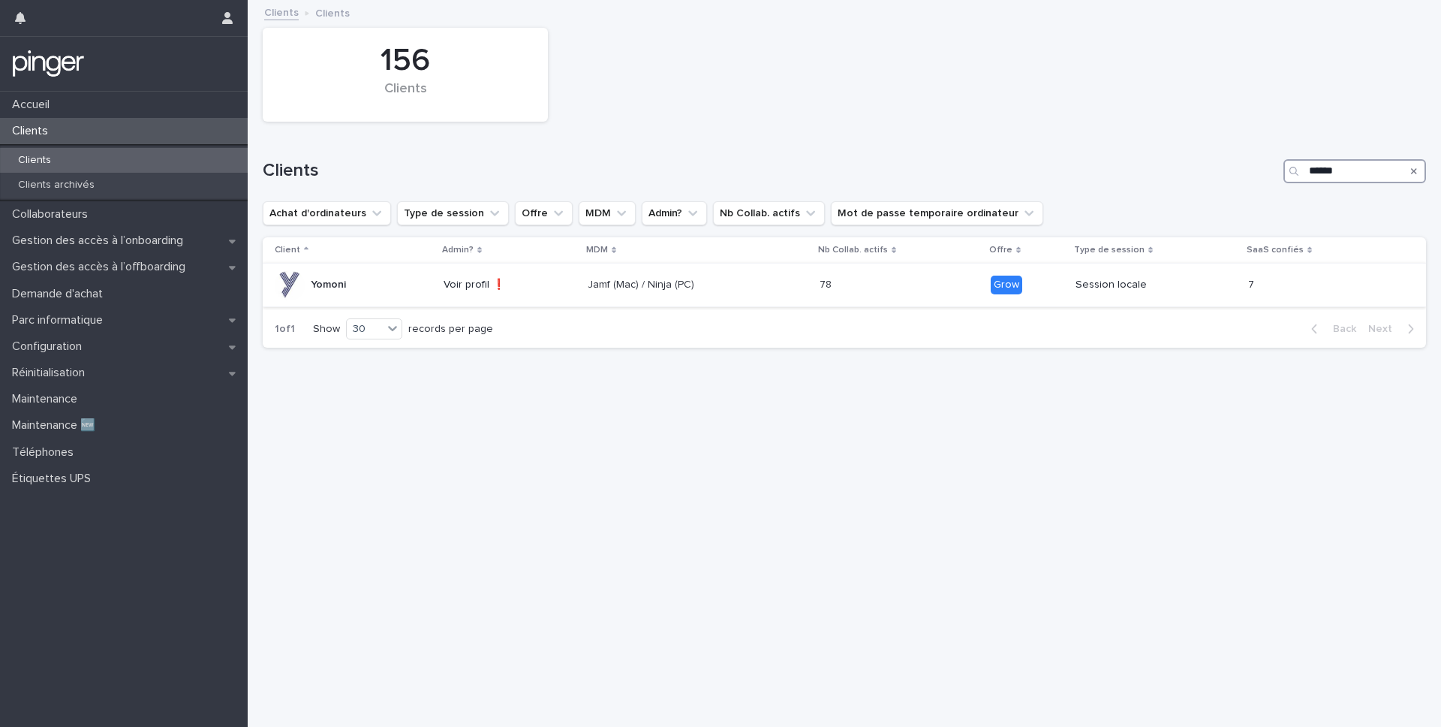
type input "******"
click at [401, 281] on div "Yomoni" at bounding box center [353, 285] width 157 height 30
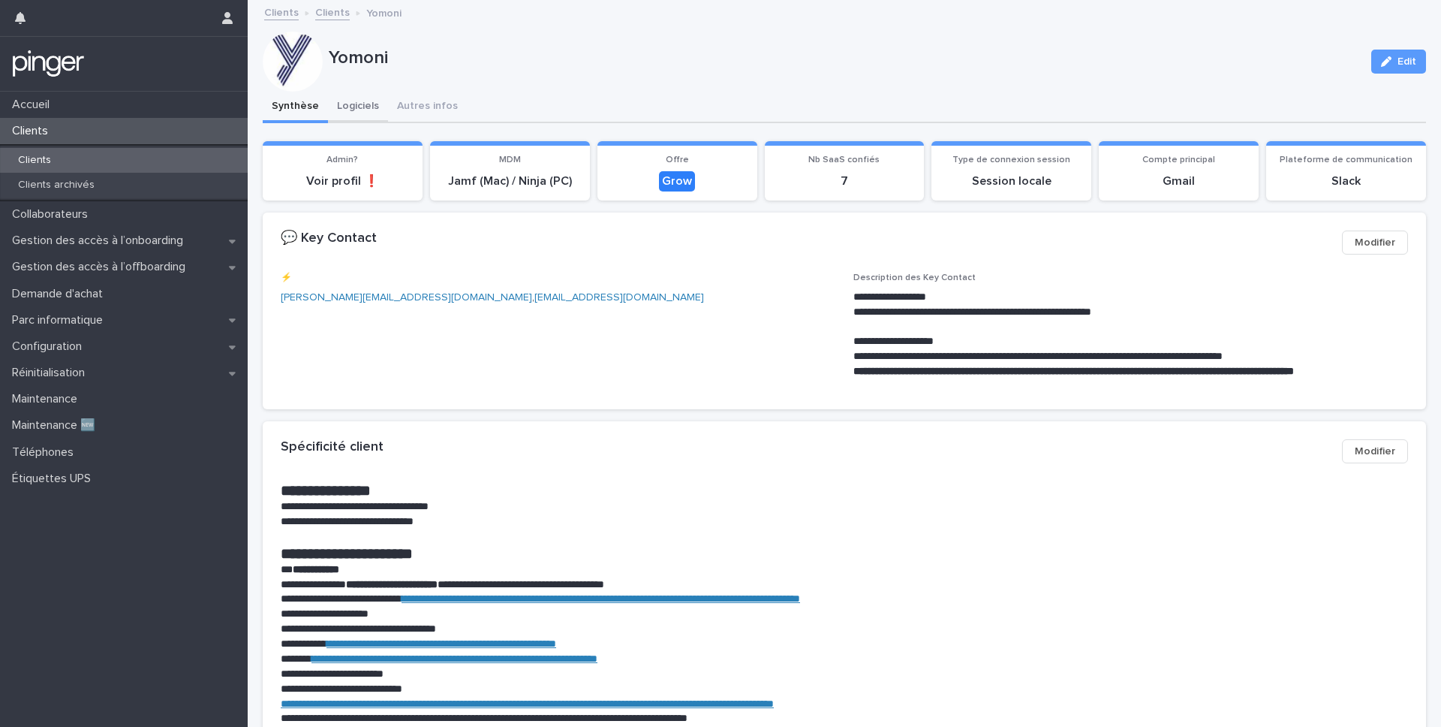
click at [370, 107] on button "Logiciels" at bounding box center [358, 108] width 60 height 32
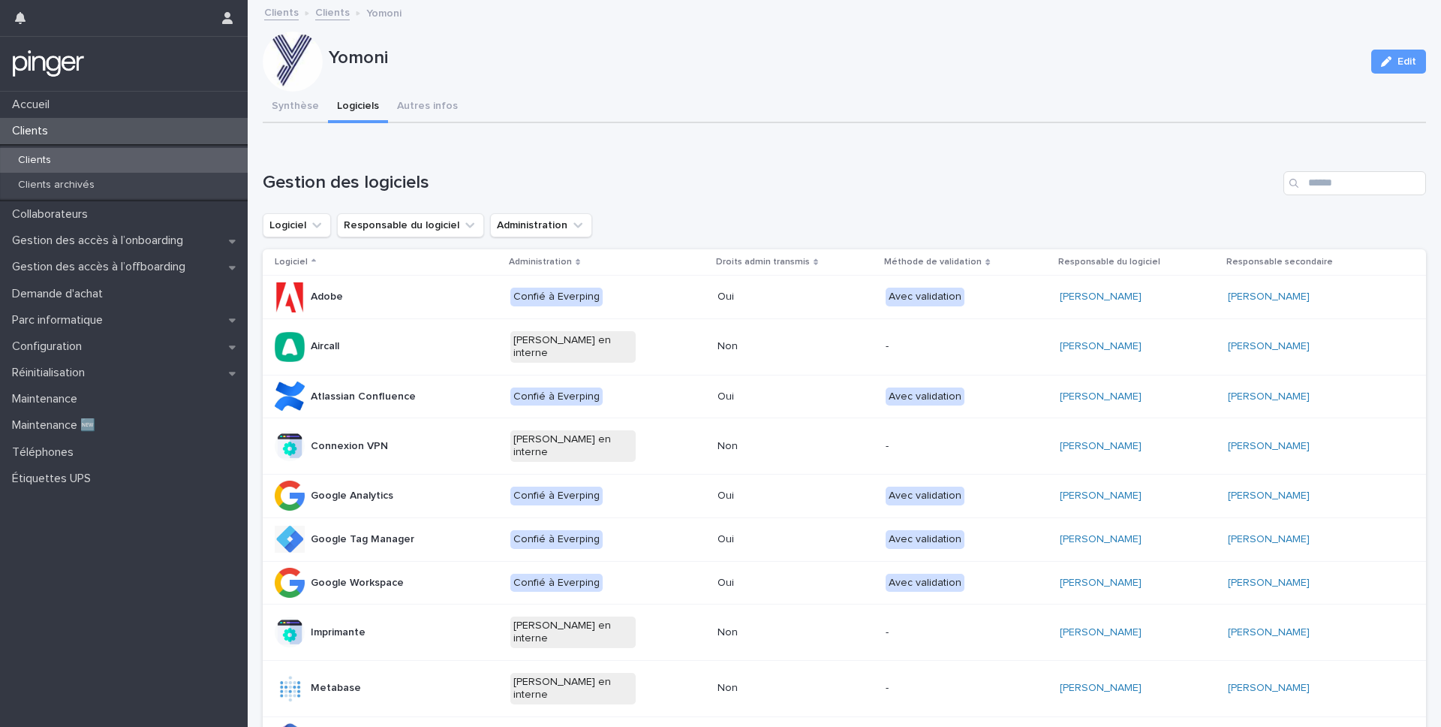
drag, startPoint x: 1031, startPoint y: 293, endPoint x: 1305, endPoint y: 296, distance: 274.0
click at [1305, 296] on tr "Adobe Confié à Everping Oui Avec validation [PERSON_NAME] [PERSON_NAME]" at bounding box center [844, 297] width 1163 height 44
click at [66, 165] on div "Clients" at bounding box center [124, 160] width 248 height 25
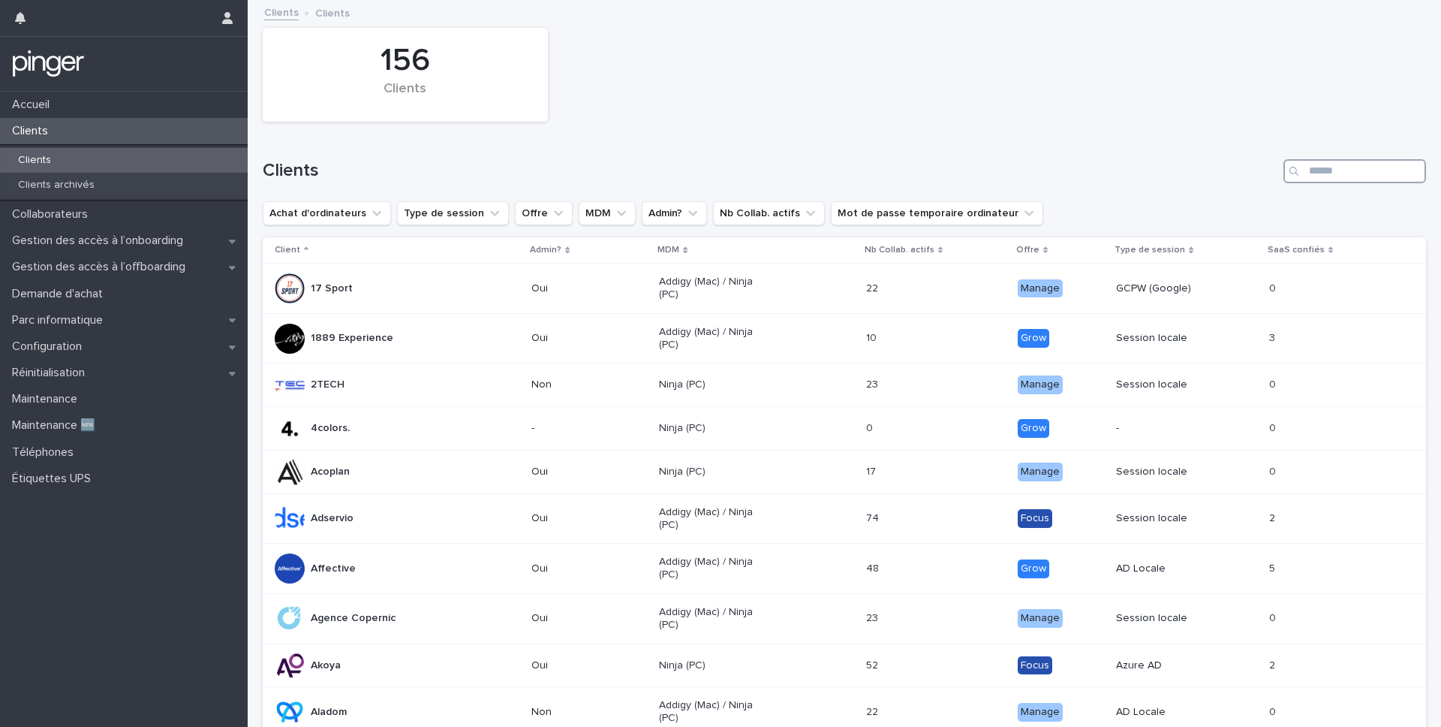
click at [1362, 176] on input "Search" at bounding box center [1355, 171] width 143 height 24
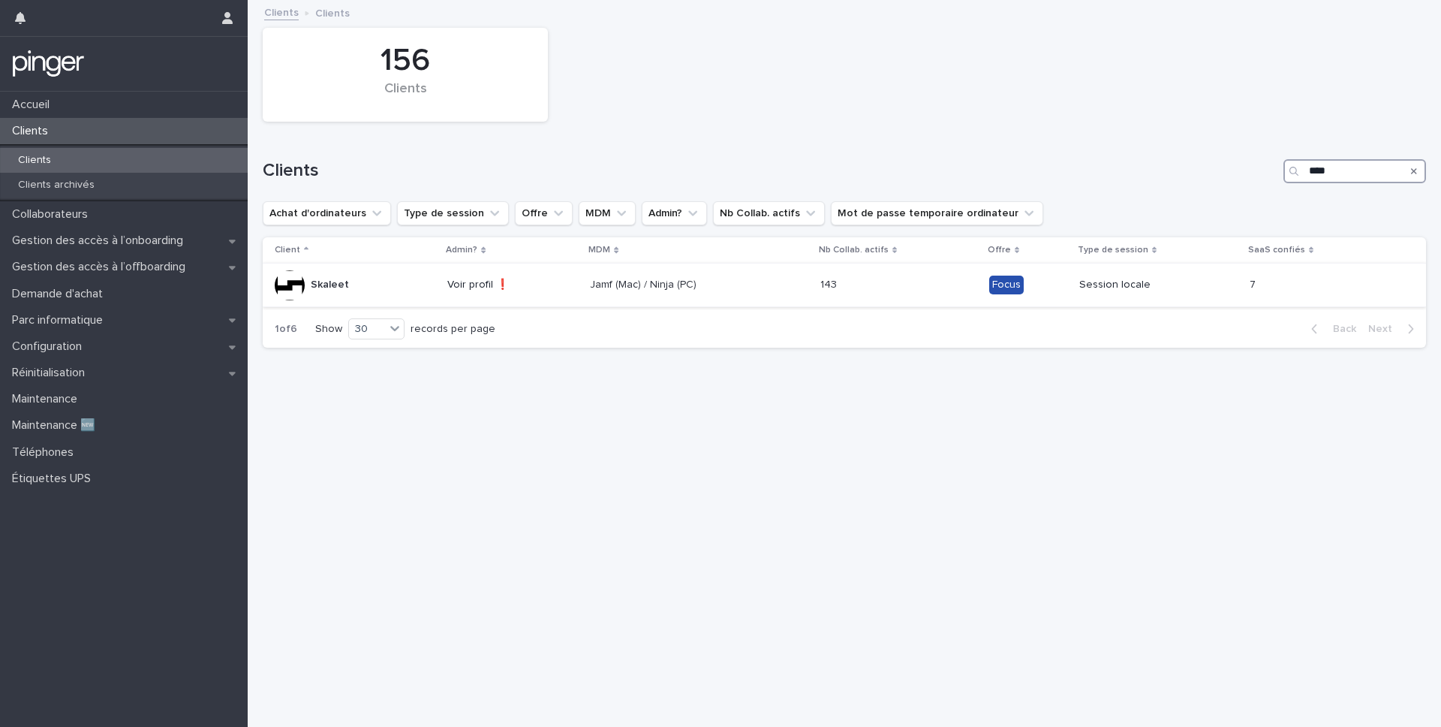
type input "****"
click at [400, 290] on div "Skaleet" at bounding box center [355, 285] width 161 height 30
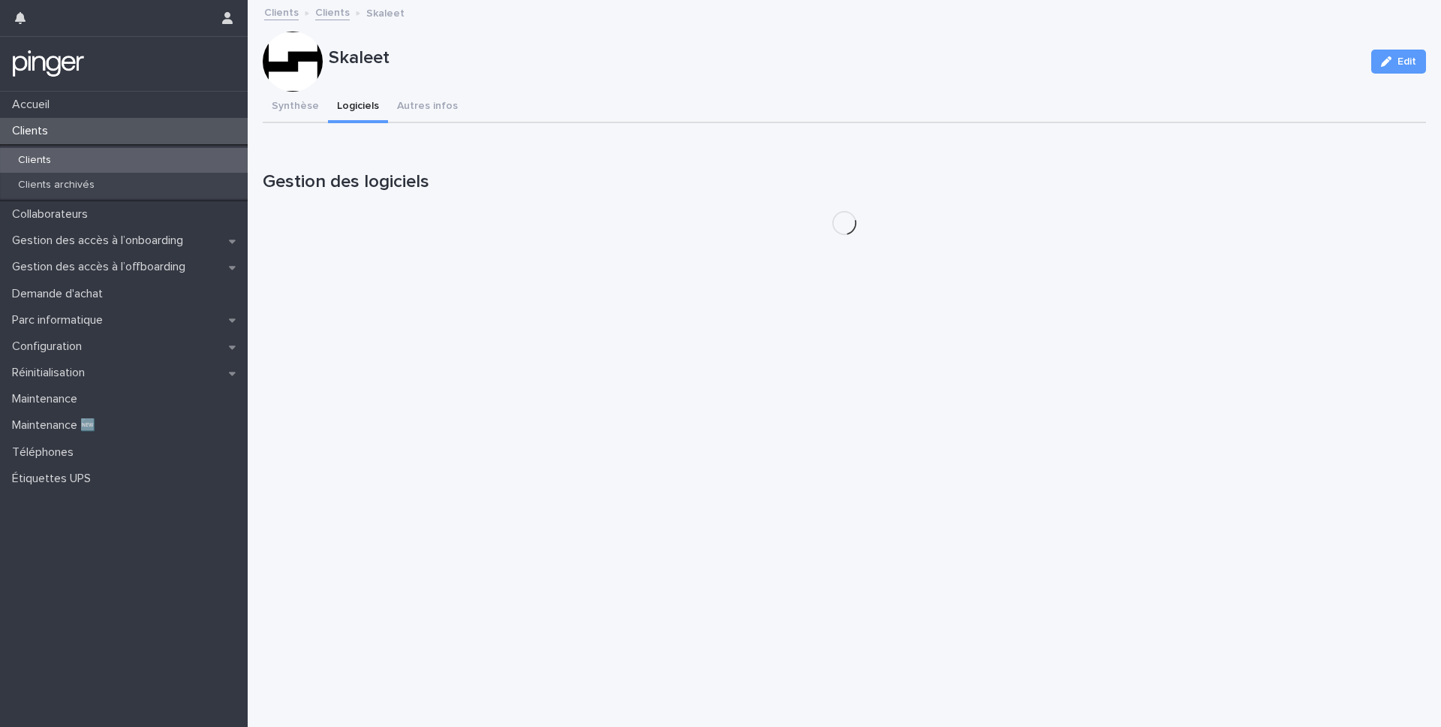
click at [368, 109] on button "Logiciels" at bounding box center [358, 108] width 60 height 32
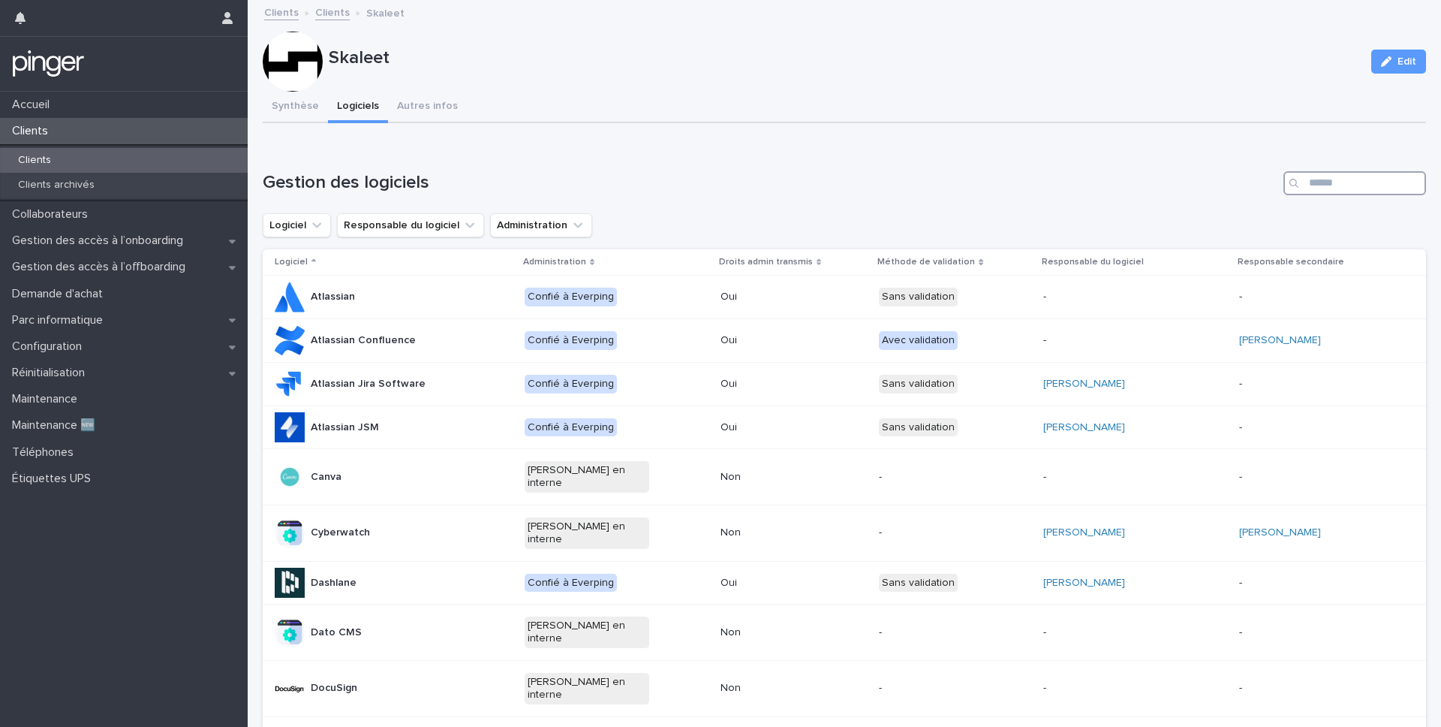
click at [1329, 173] on input "Search" at bounding box center [1355, 183] width 143 height 24
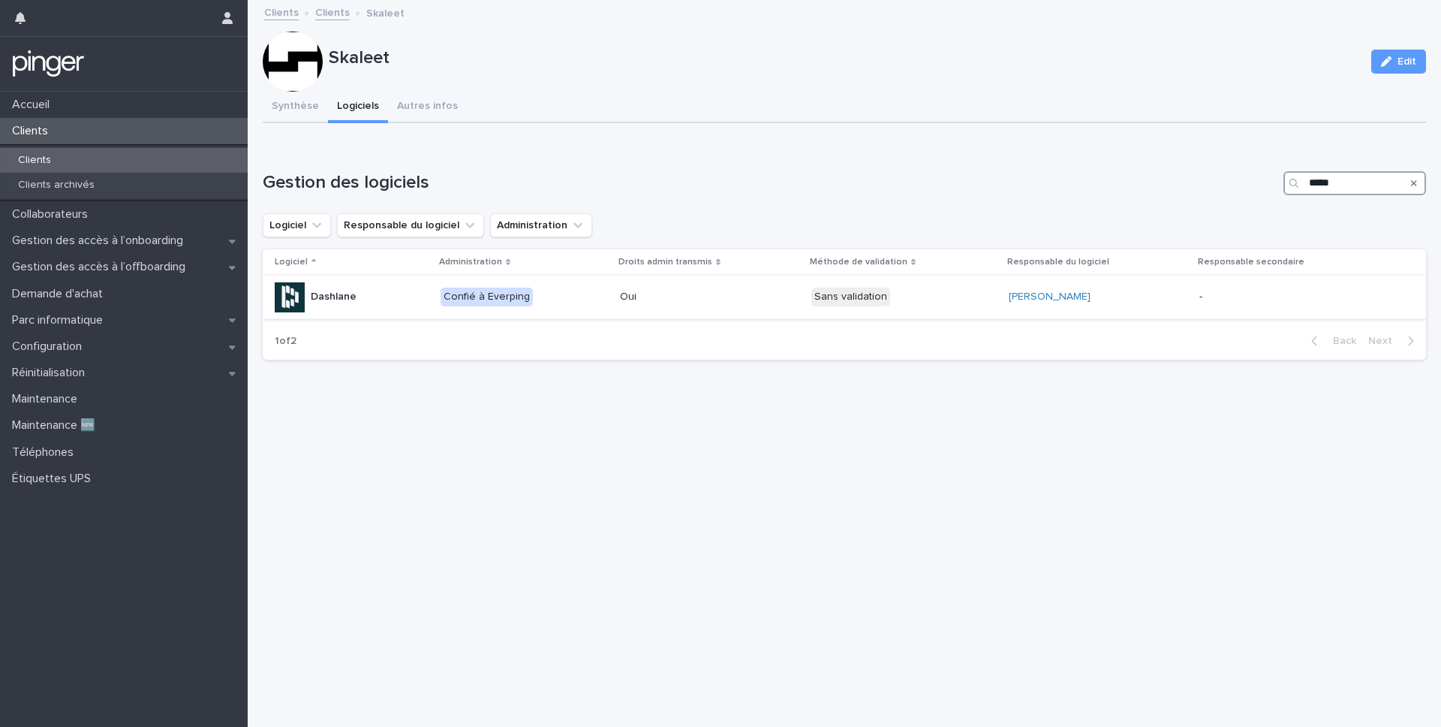
type input "*****"
click at [429, 293] on div "Dashlane" at bounding box center [352, 297] width 154 height 30
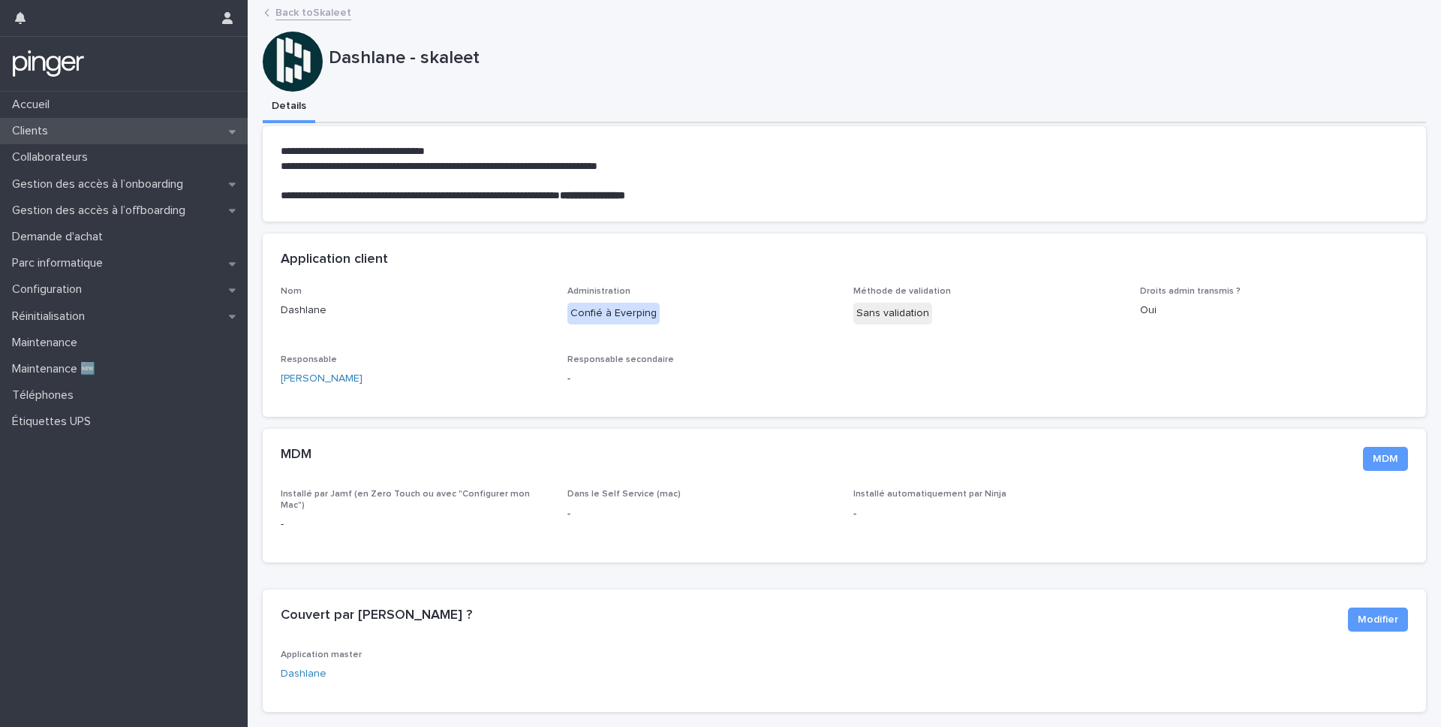
click at [142, 136] on div "Clients" at bounding box center [124, 131] width 248 height 26
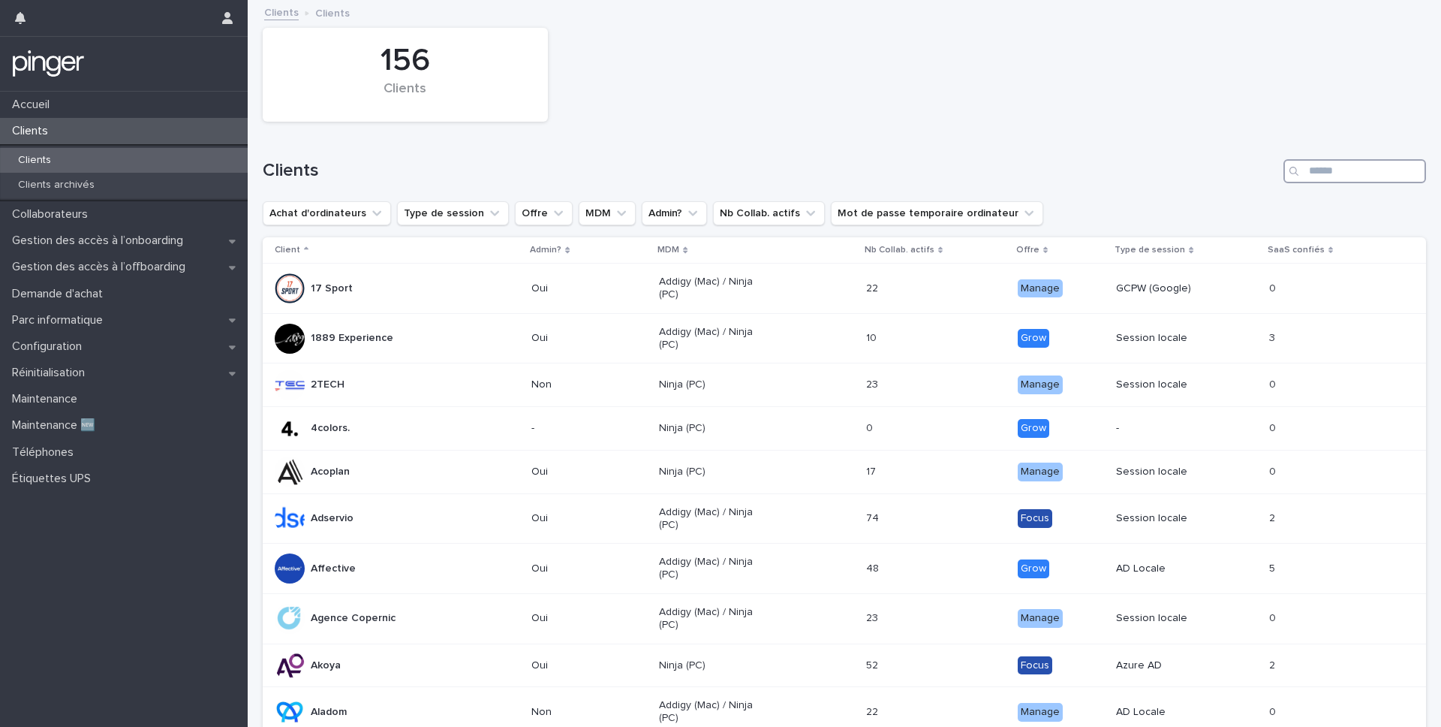
click at [1382, 173] on input "Search" at bounding box center [1355, 171] width 143 height 24
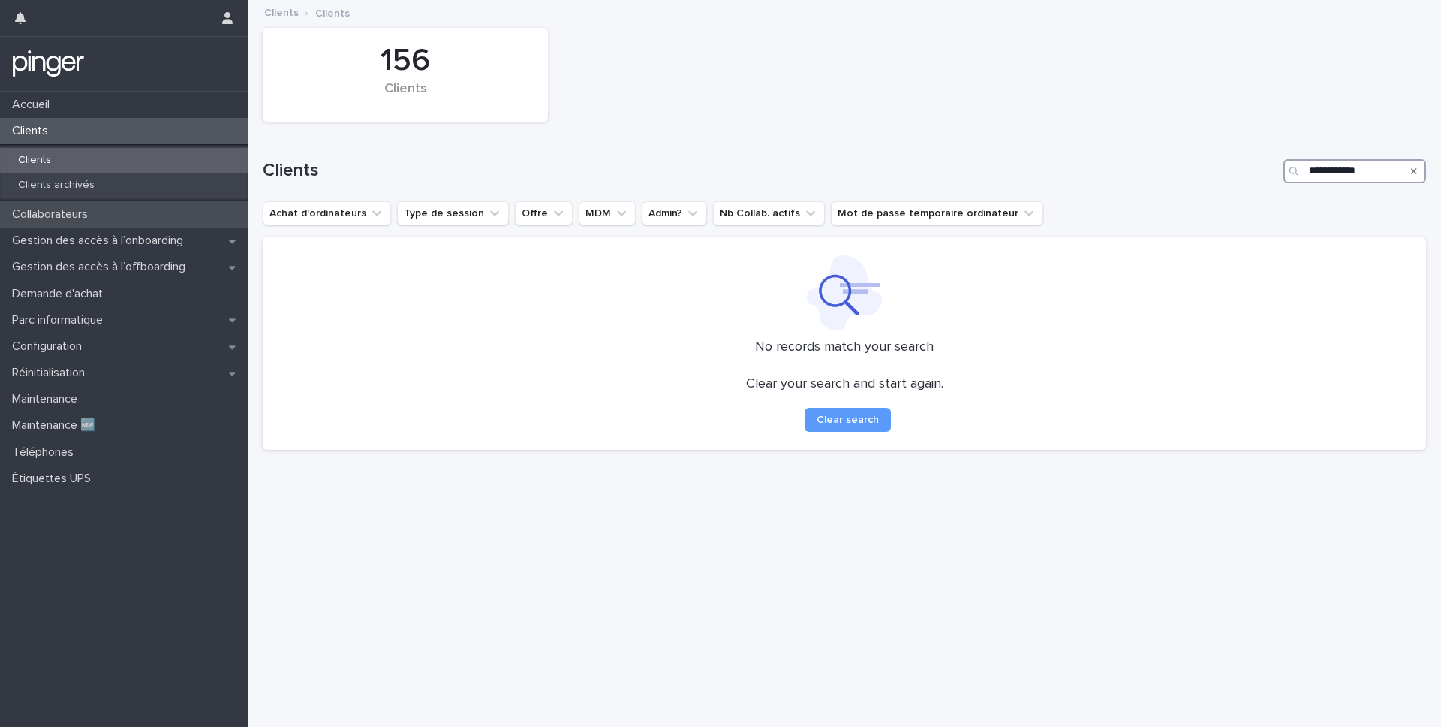
type input "**********"
click at [108, 220] on div "Collaborateurs" at bounding box center [124, 214] width 248 height 26
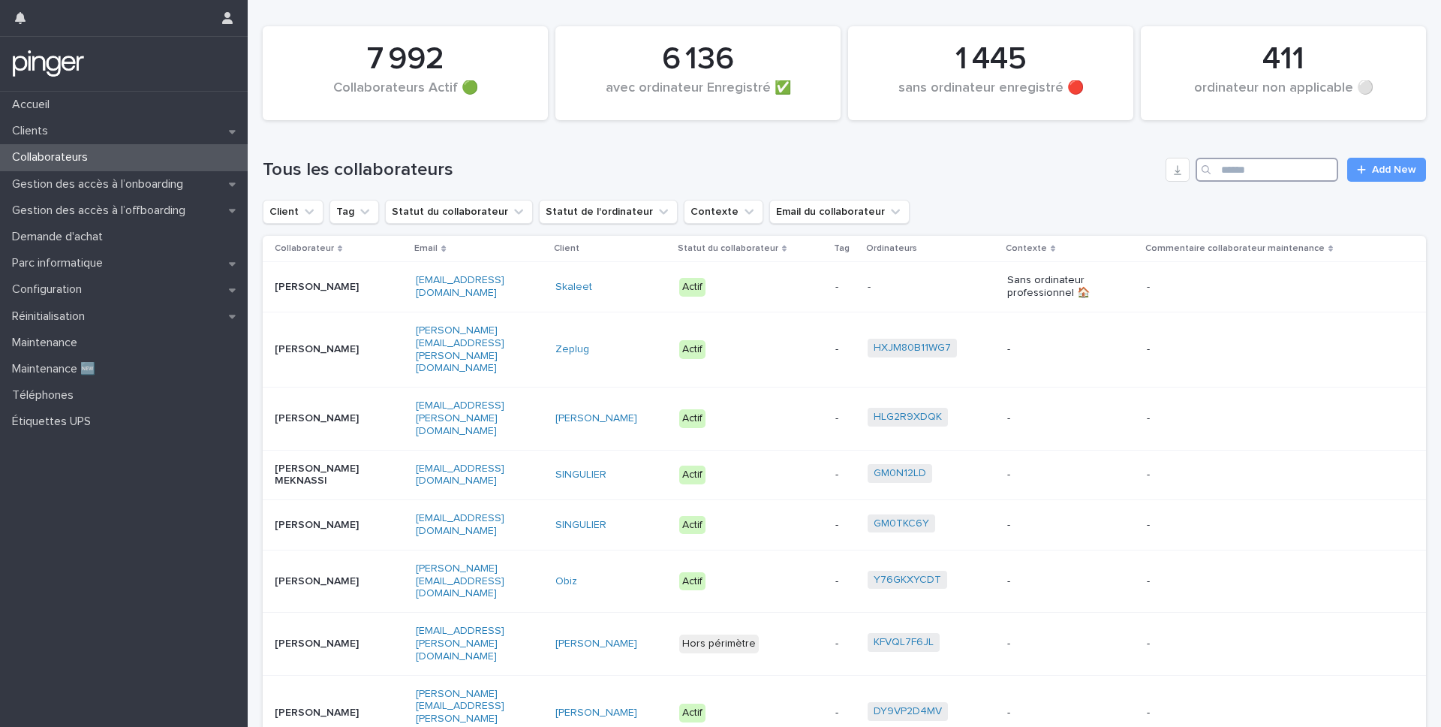
click at [1259, 165] on input "Search" at bounding box center [1267, 170] width 143 height 24
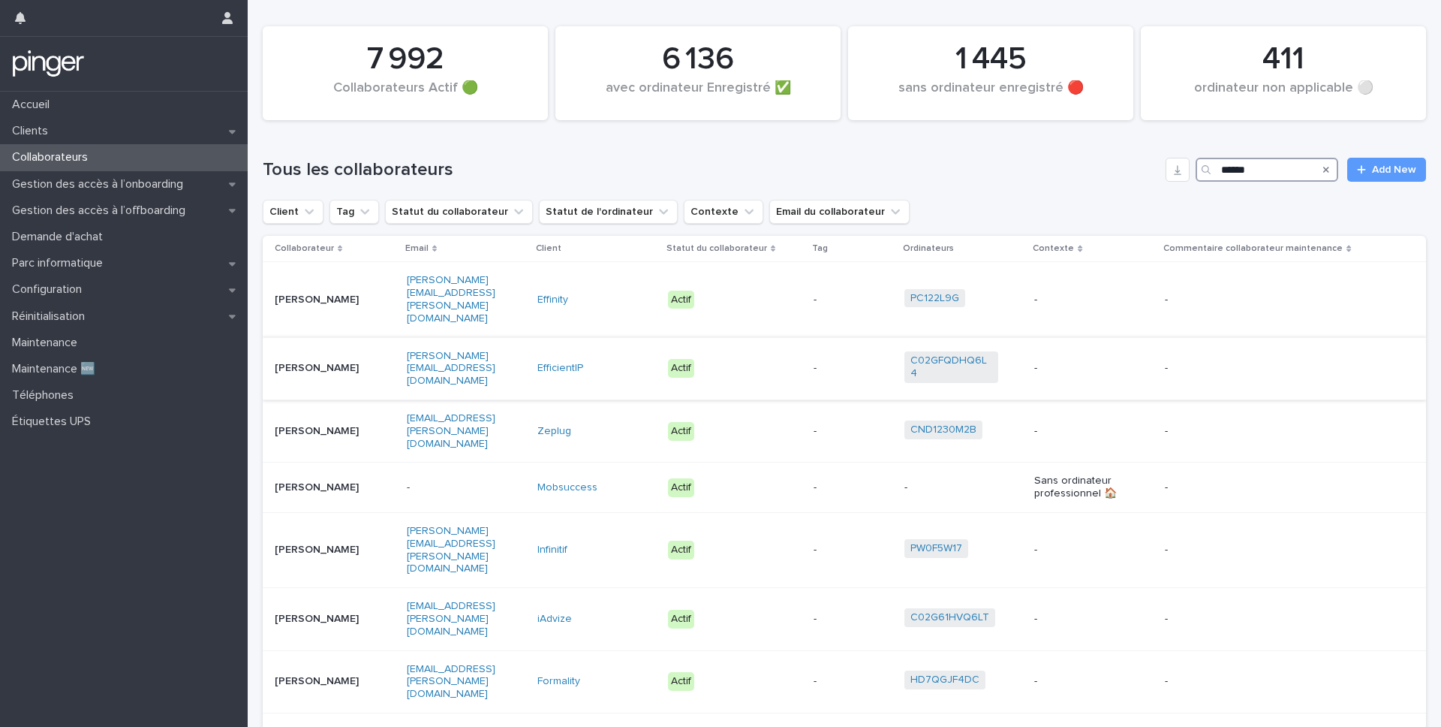
type input "******"
click at [325, 362] on p "[PERSON_NAME]" at bounding box center [322, 368] width 94 height 13
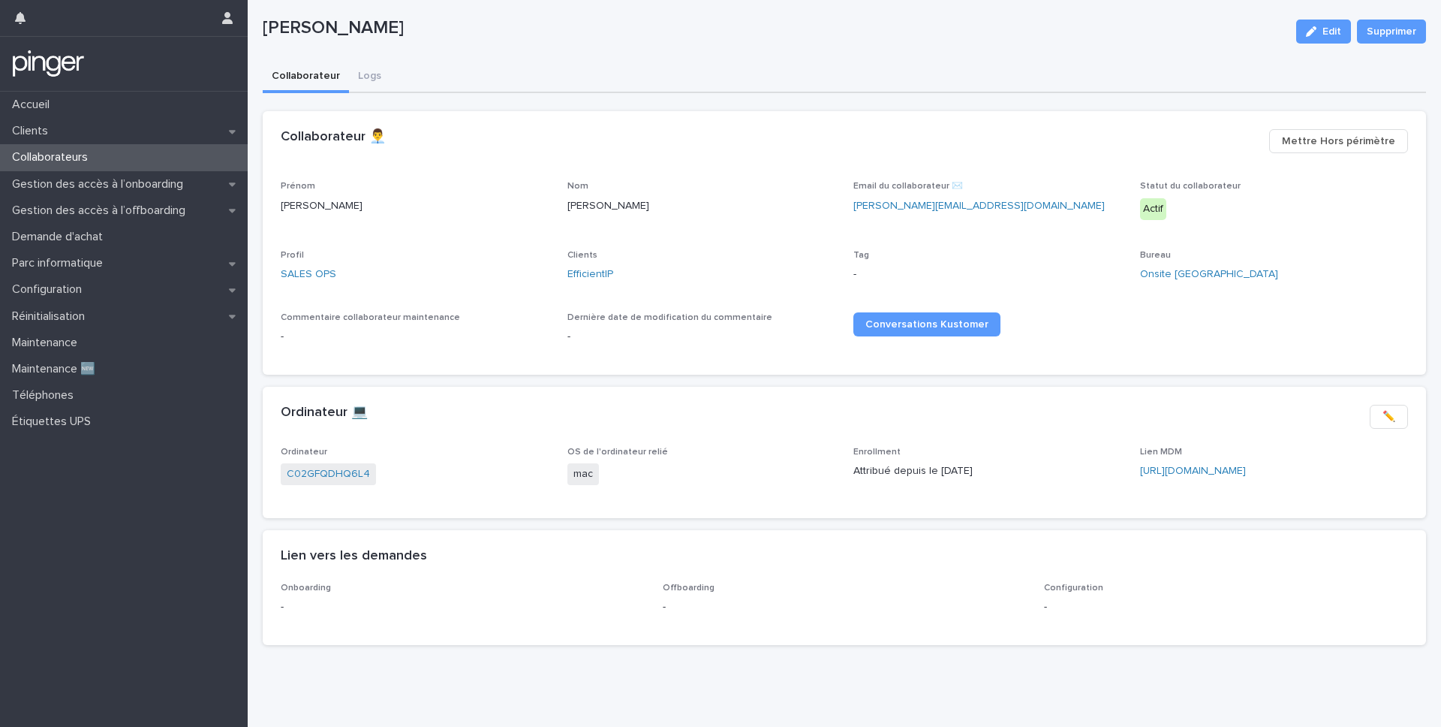
scroll to position [35, 0]
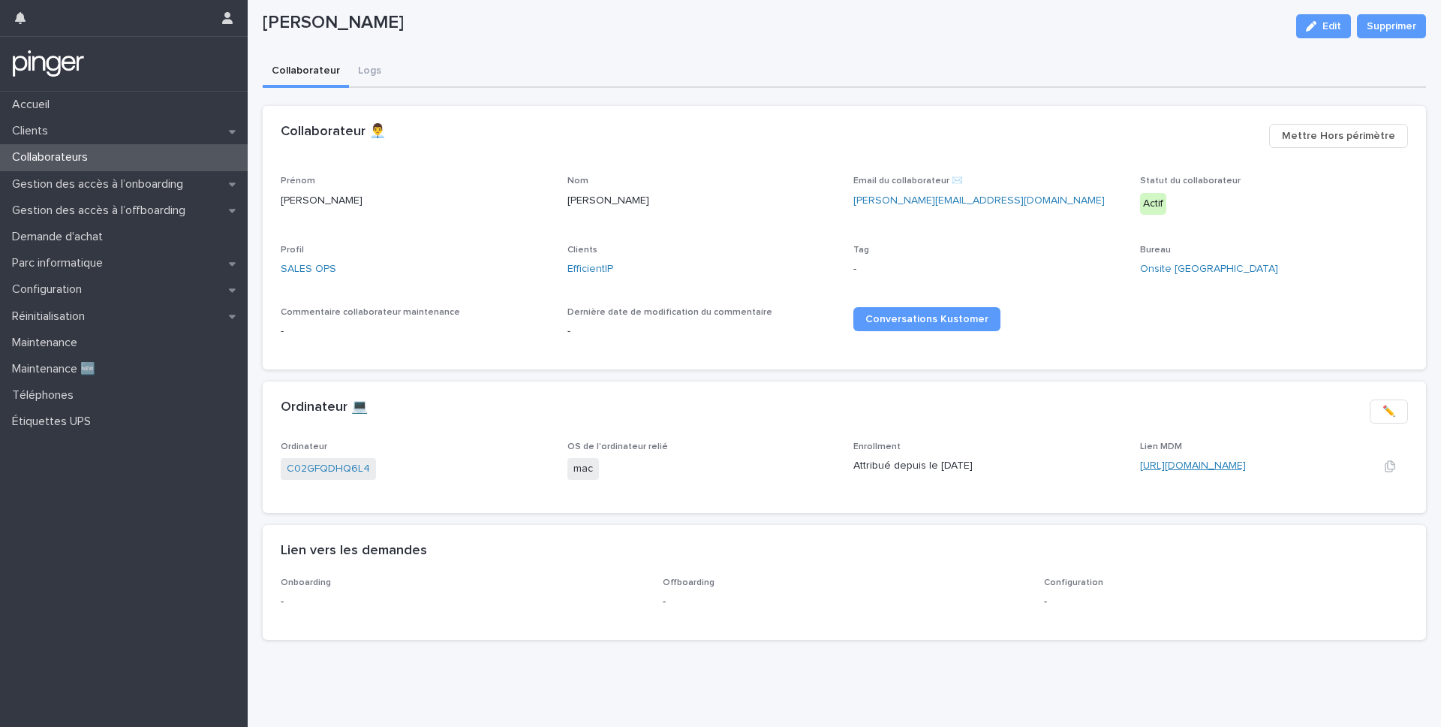
click at [1163, 467] on link "[URL][DOMAIN_NAME]" at bounding box center [1193, 465] width 106 height 11
click at [103, 166] on div "Collaborateurs" at bounding box center [124, 157] width 248 height 26
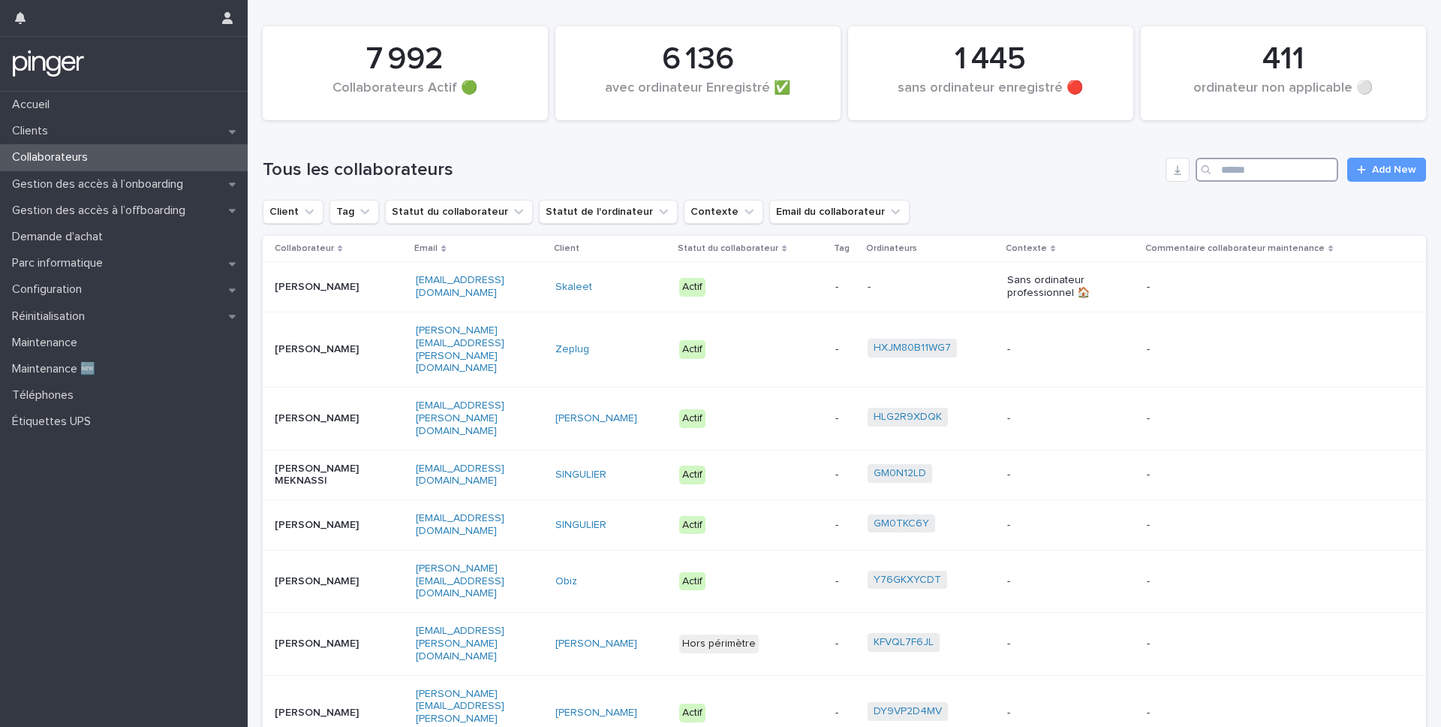
click at [1291, 171] on input "Search" at bounding box center [1267, 170] width 143 height 24
type input "*********"
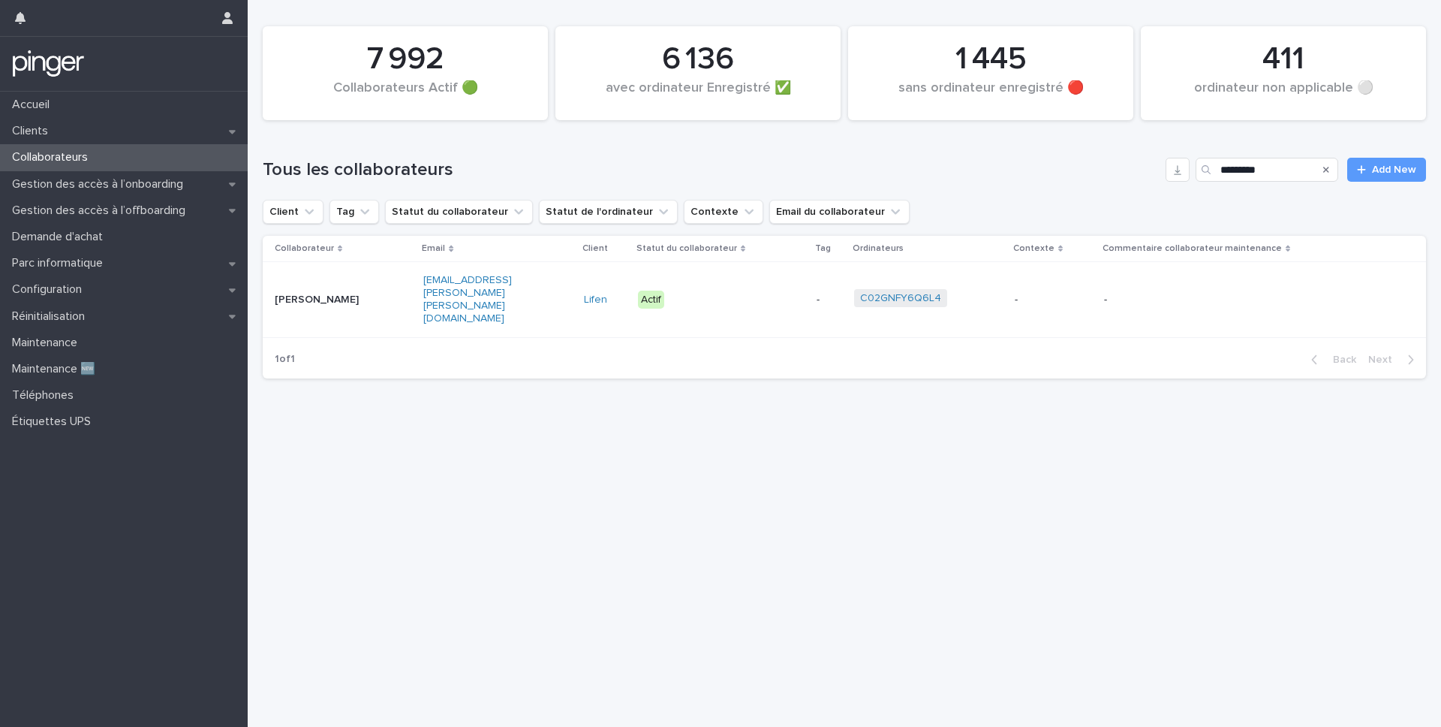
click at [366, 293] on p "[PERSON_NAME]" at bounding box center [322, 299] width 94 height 13
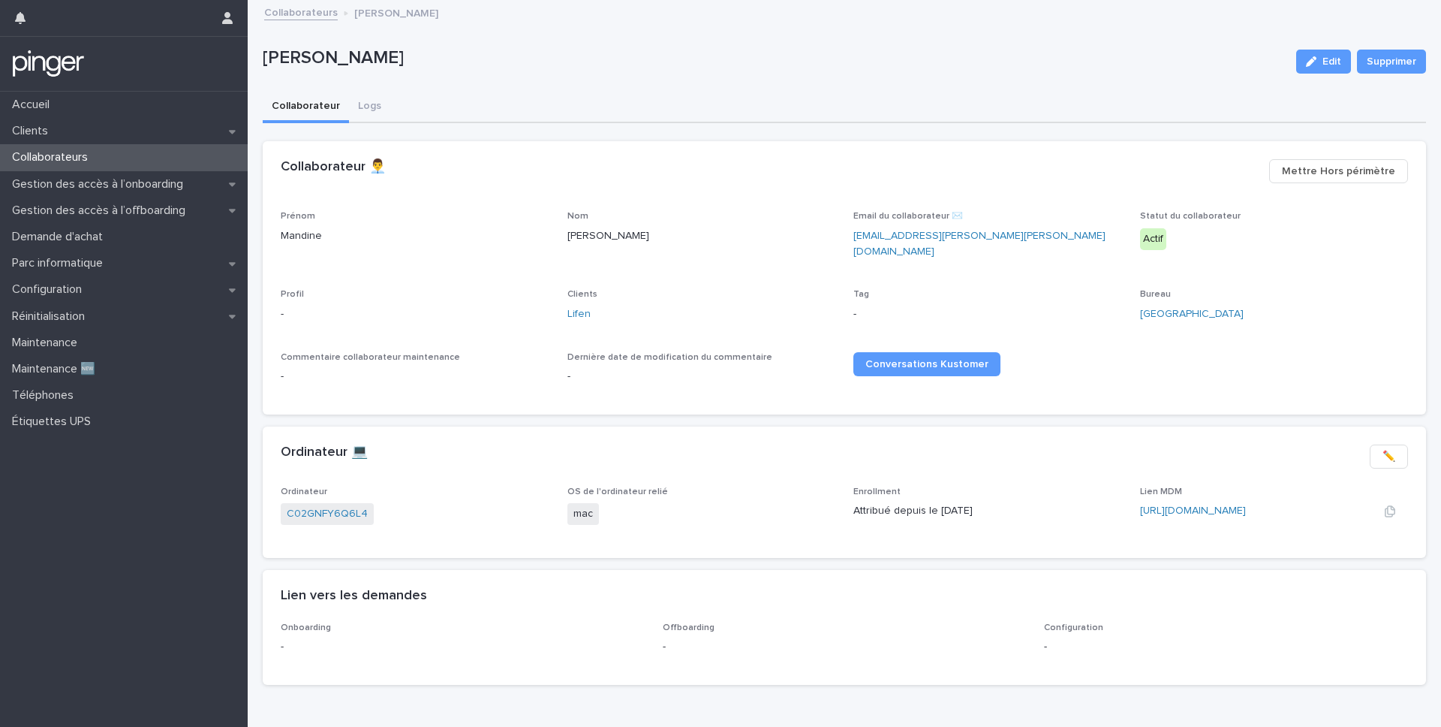
click at [1172, 503] on div "[URL][DOMAIN_NAME]" at bounding box center [1247, 511] width 215 height 16
click at [1174, 505] on link "[URL][DOMAIN_NAME]" at bounding box center [1193, 510] width 106 height 11
click at [1183, 505] on link "[URL][DOMAIN_NAME]" at bounding box center [1193, 510] width 106 height 11
click at [152, 140] on div "Clients" at bounding box center [124, 131] width 248 height 26
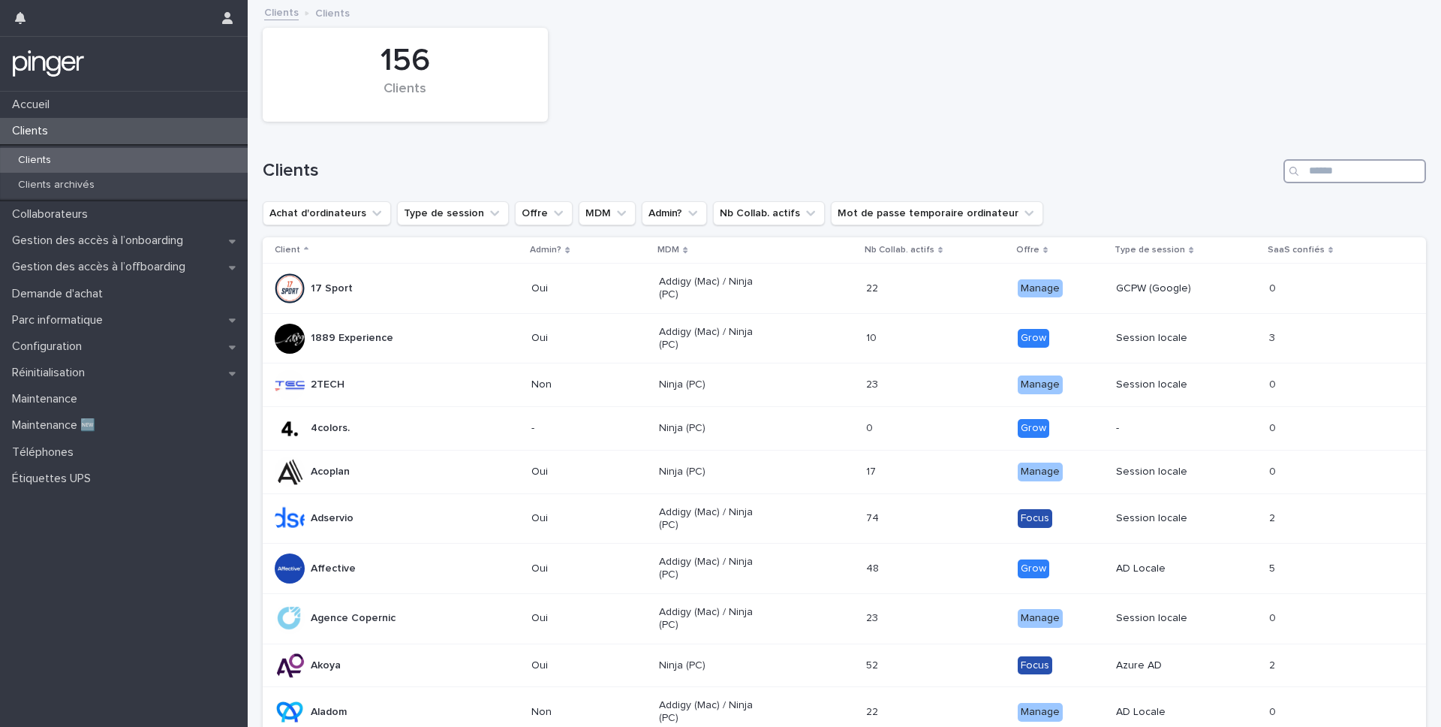
click at [1331, 167] on input "Search" at bounding box center [1355, 171] width 143 height 24
type input "*****"
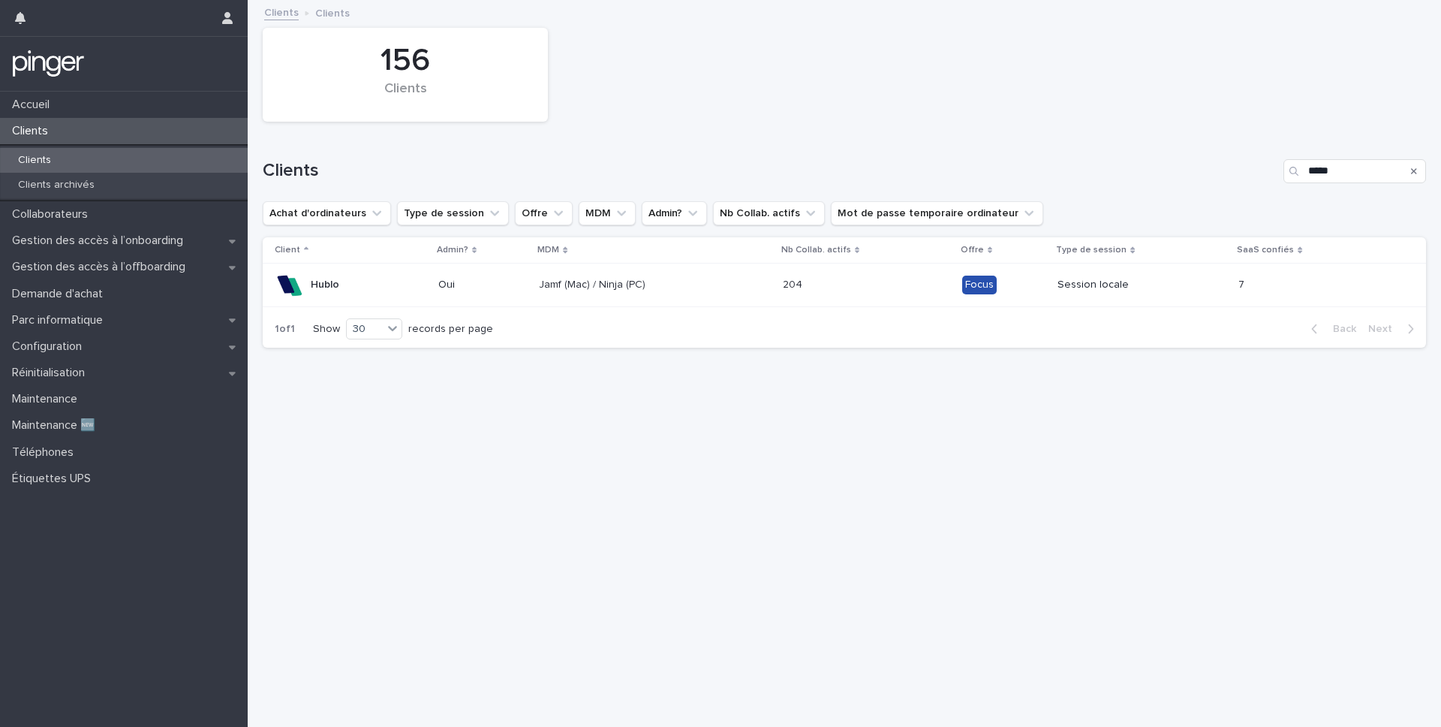
click at [617, 274] on div "Jamf (Mac) / Ninja (PC)" at bounding box center [655, 284] width 232 height 25
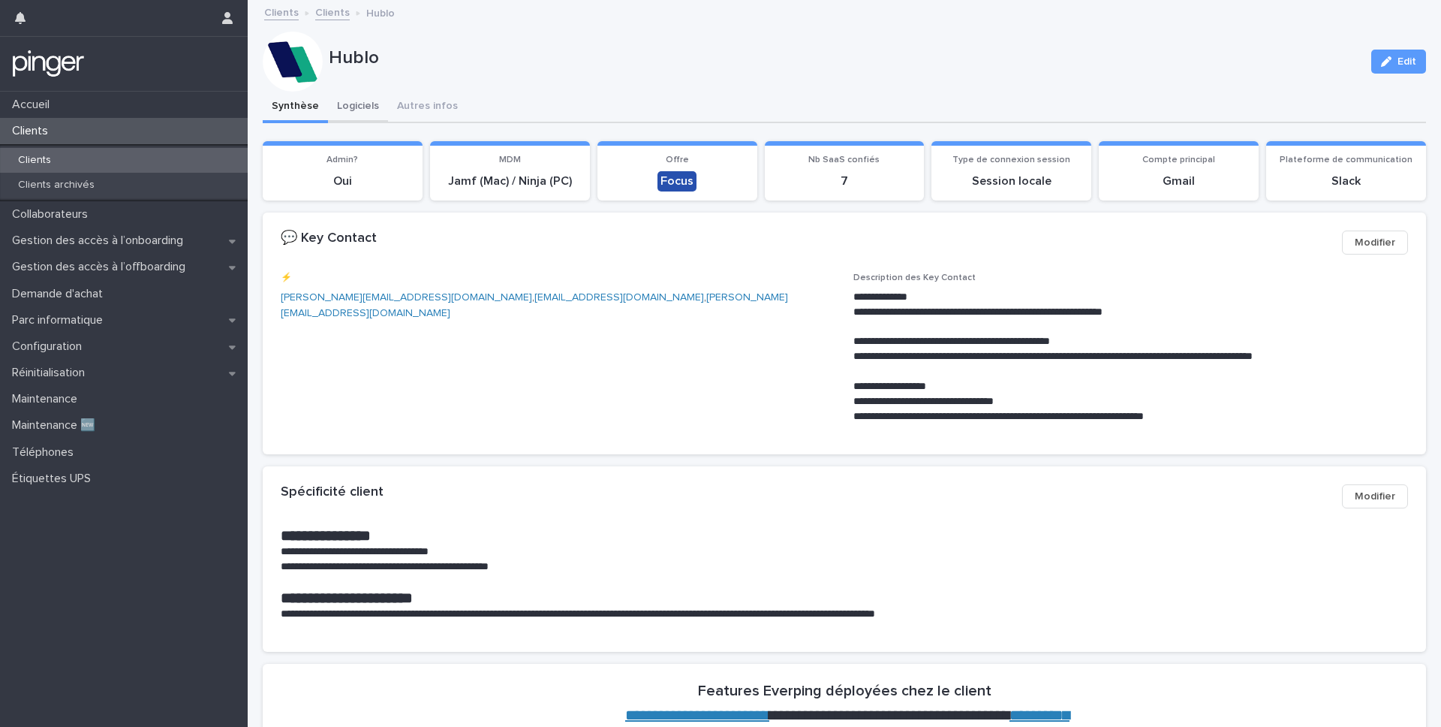
click at [358, 93] on button "Logiciels" at bounding box center [358, 108] width 60 height 32
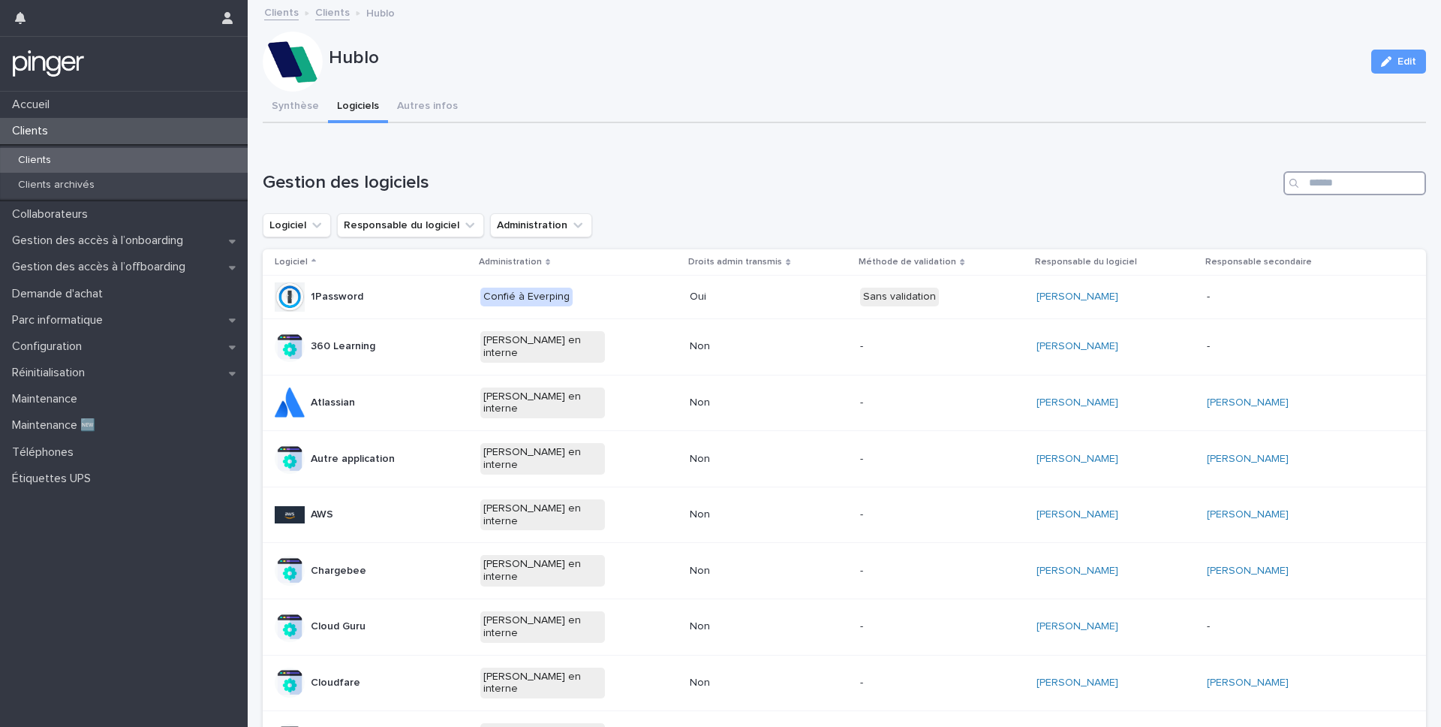
click at [1347, 174] on input "Search" at bounding box center [1355, 183] width 143 height 24
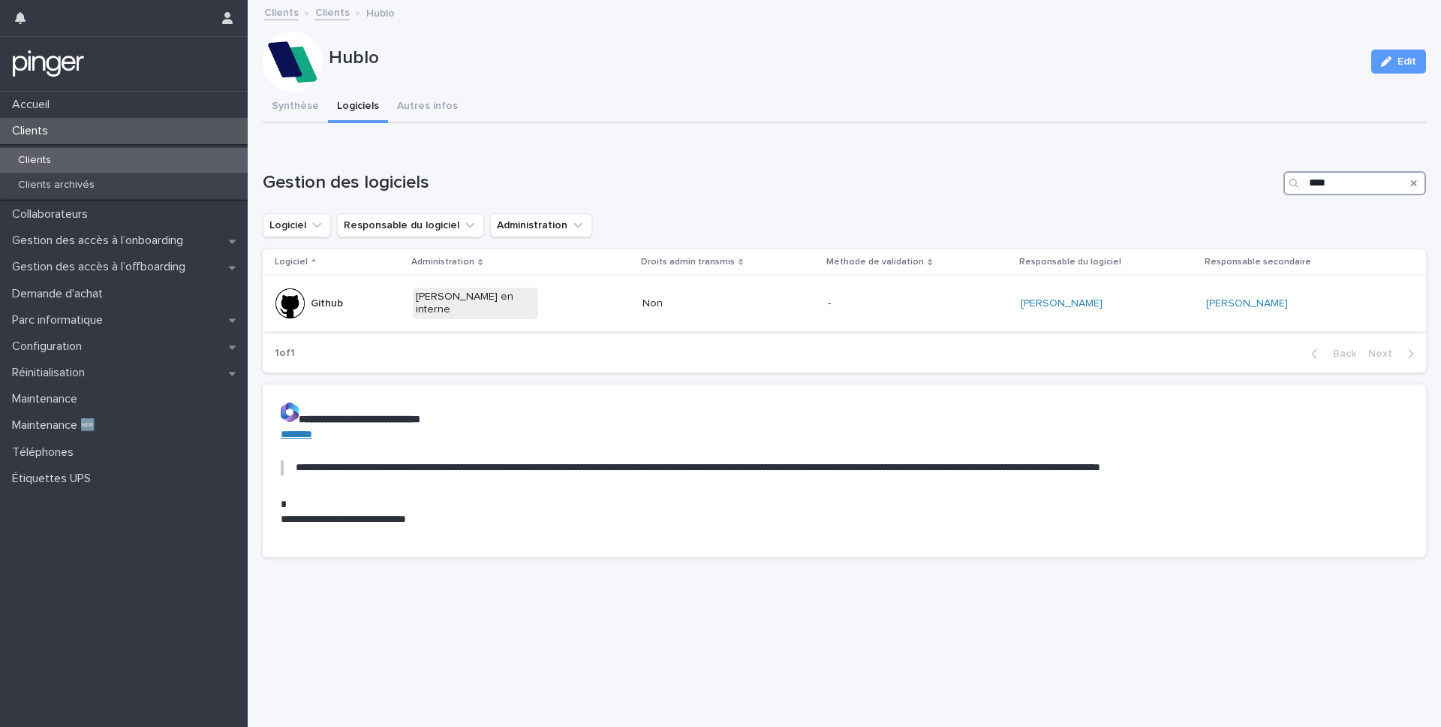
type input "****"
drag, startPoint x: 1113, startPoint y: 289, endPoint x: 1092, endPoint y: 296, distance: 22.1
click at [1092, 296] on div "[PERSON_NAME]" at bounding box center [1107, 303] width 173 height 25
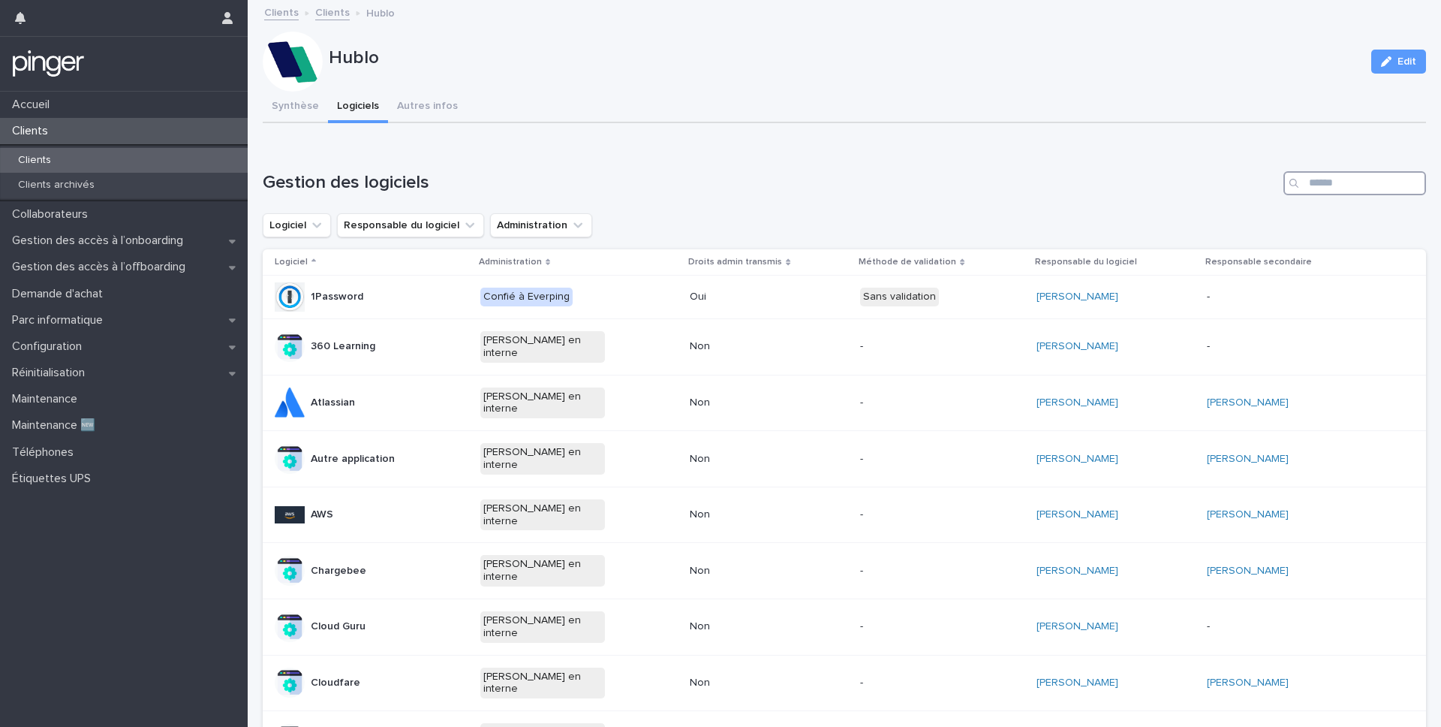
click at [1335, 173] on input "Search" at bounding box center [1355, 183] width 143 height 24
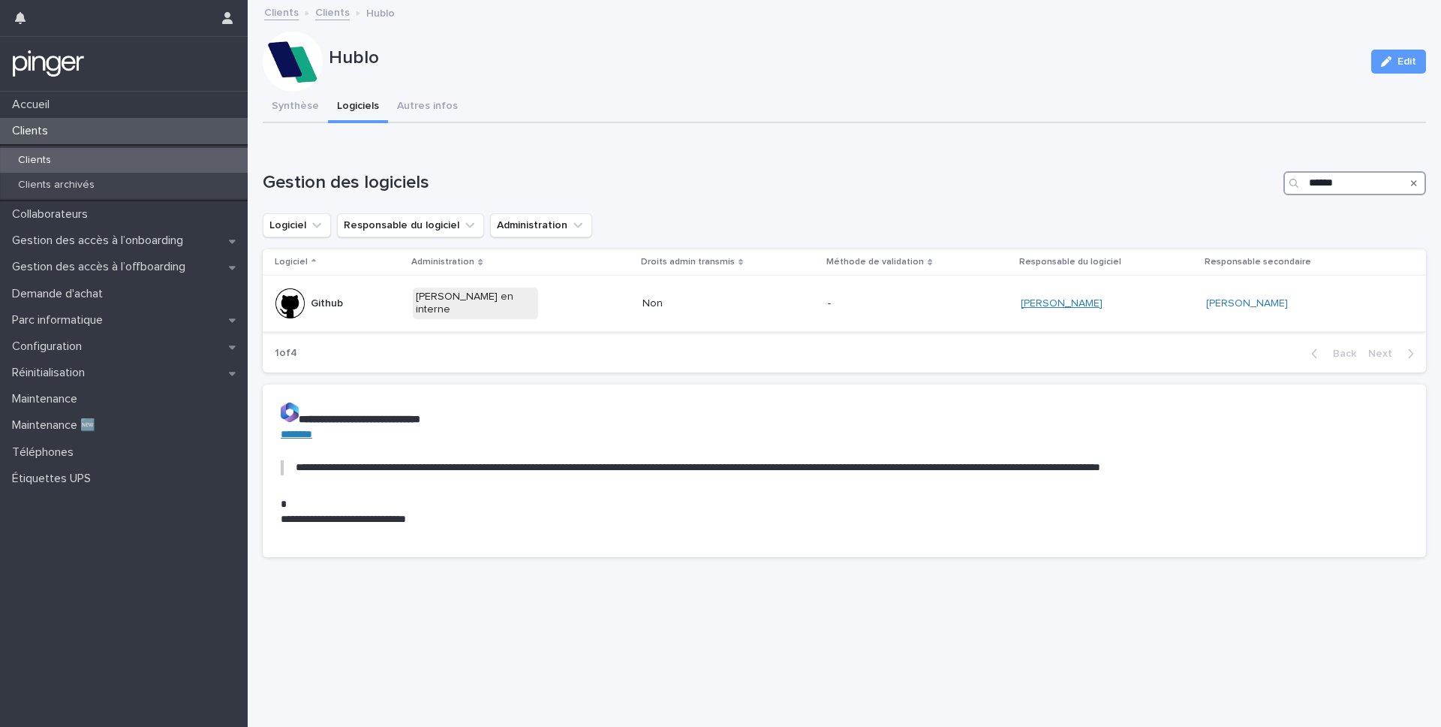
type input "******"
copy link "[PERSON_NAME]"
